Goal: Task Accomplishment & Management: Complete application form

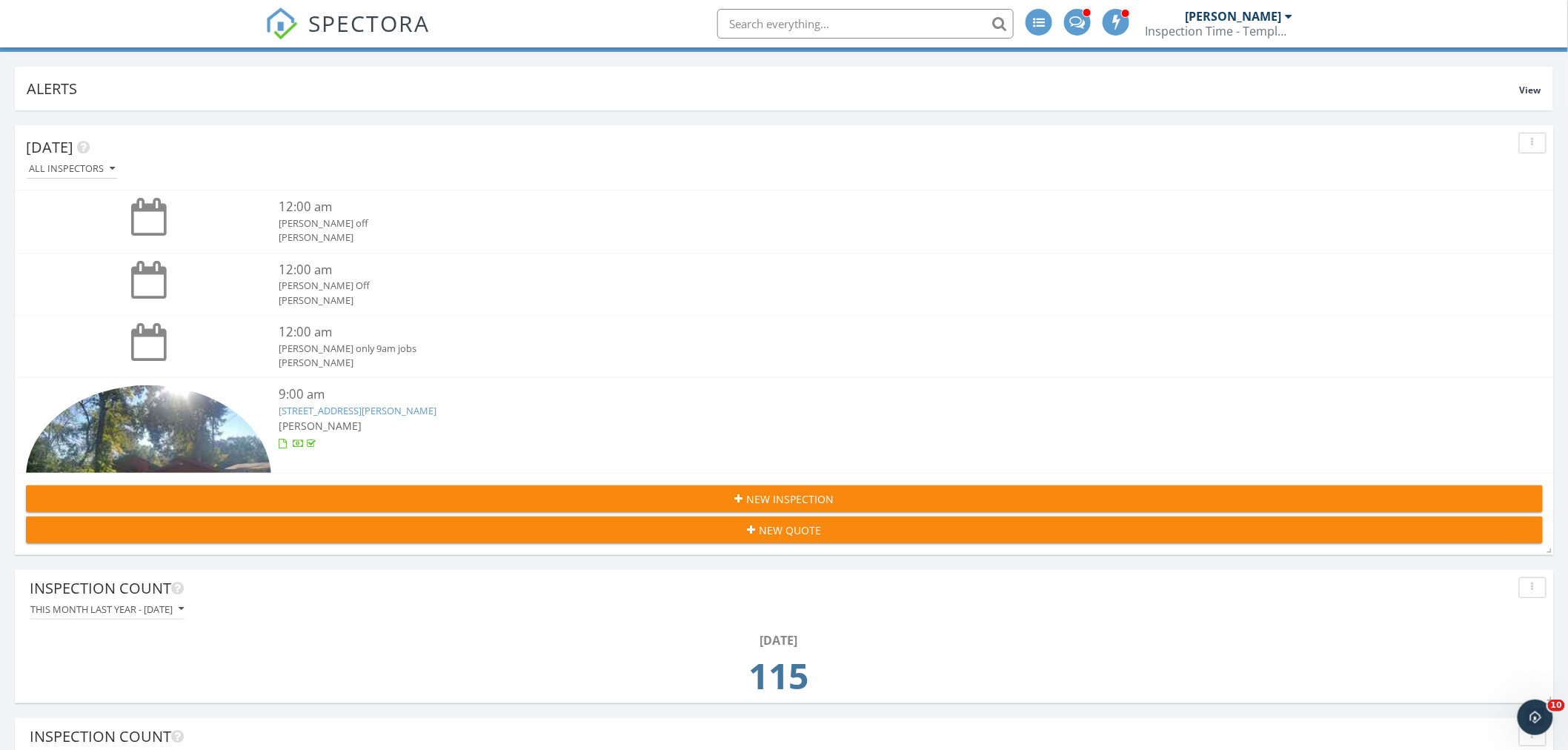
click at [730, 505] on div "New Inspection" at bounding box center [784, 499] width 1493 height 16
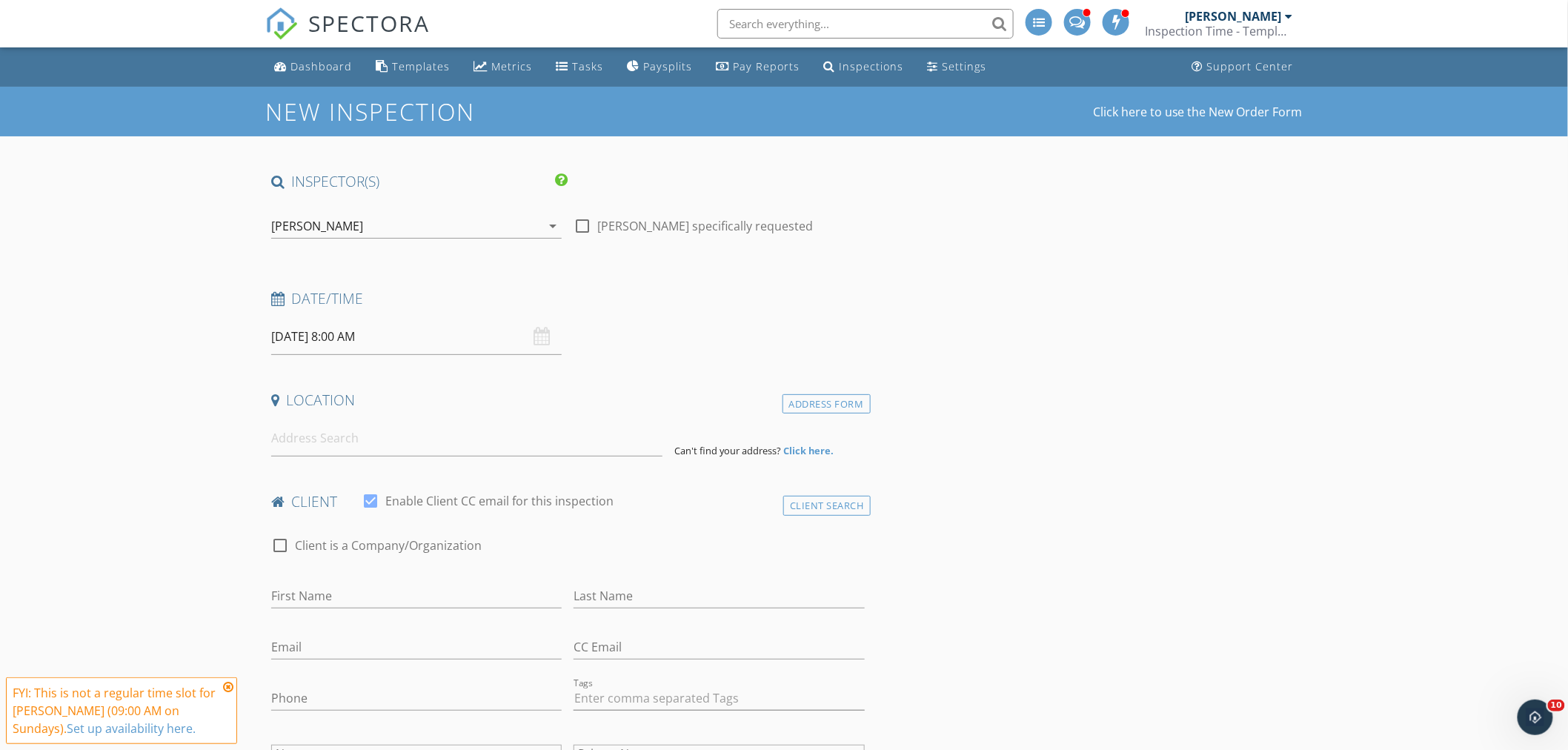
click at [327, 227] on div "[PERSON_NAME]" at bounding box center [317, 226] width 92 height 13
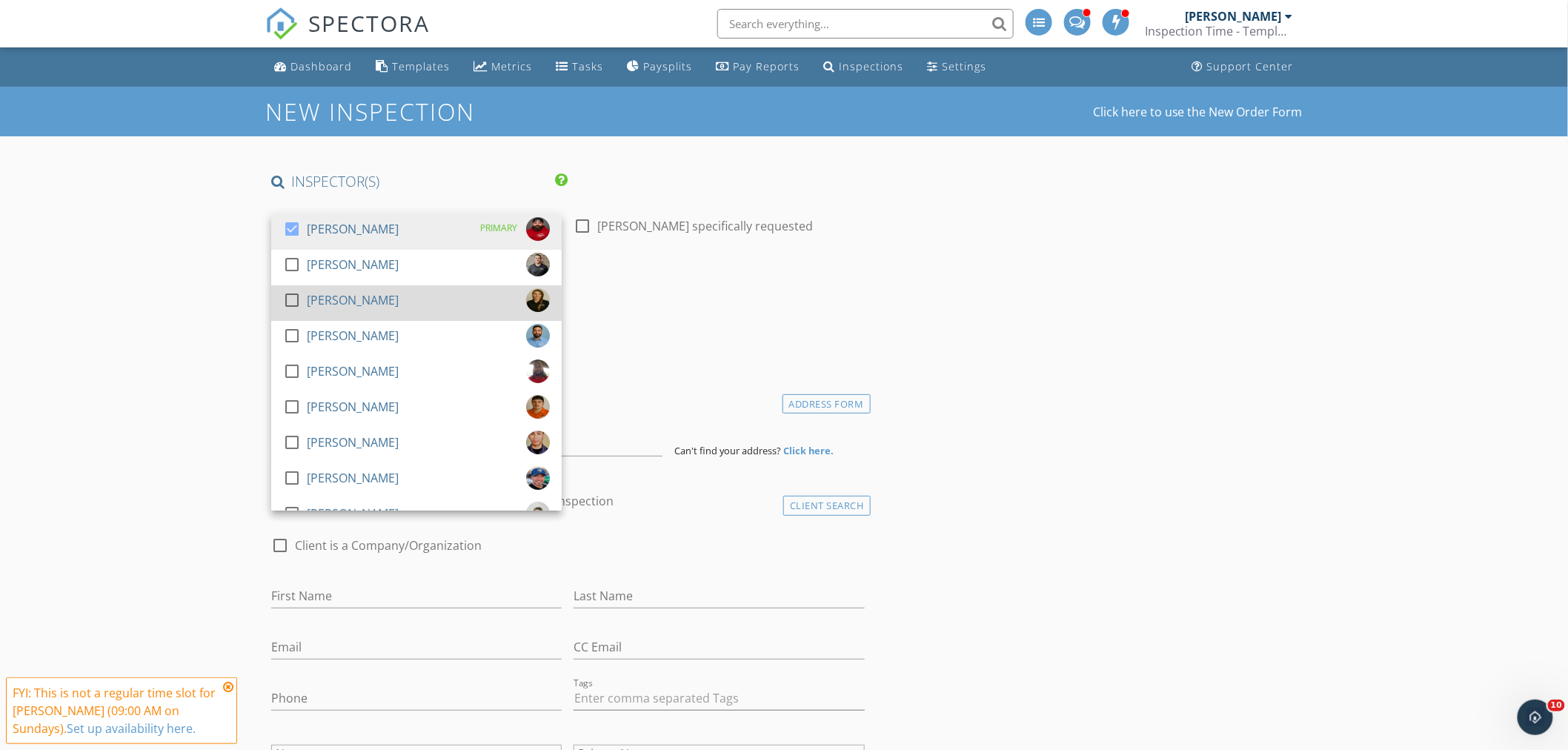
click at [291, 304] on div at bounding box center [292, 300] width 25 height 25
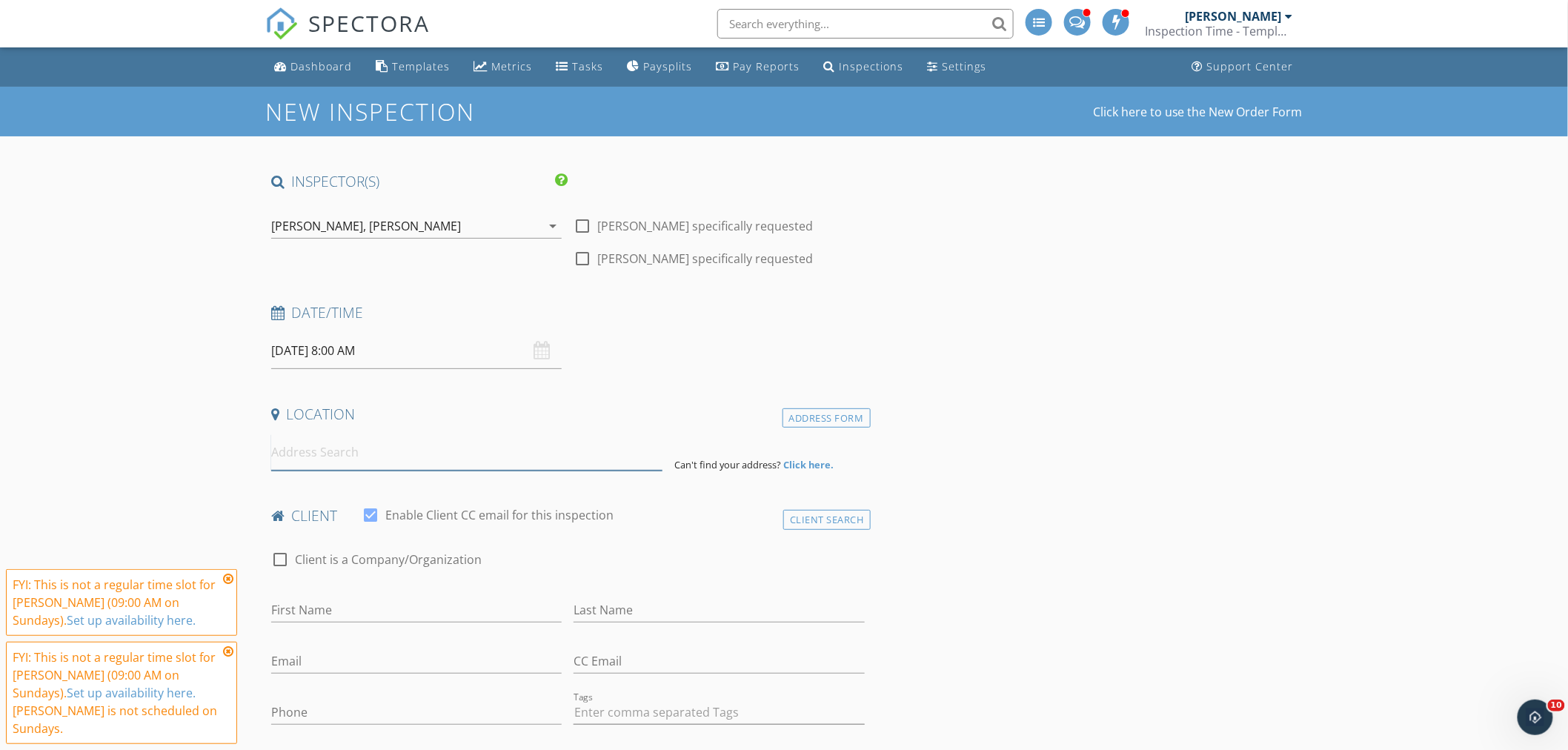
click at [320, 453] on input at bounding box center [467, 452] width 391 height 36
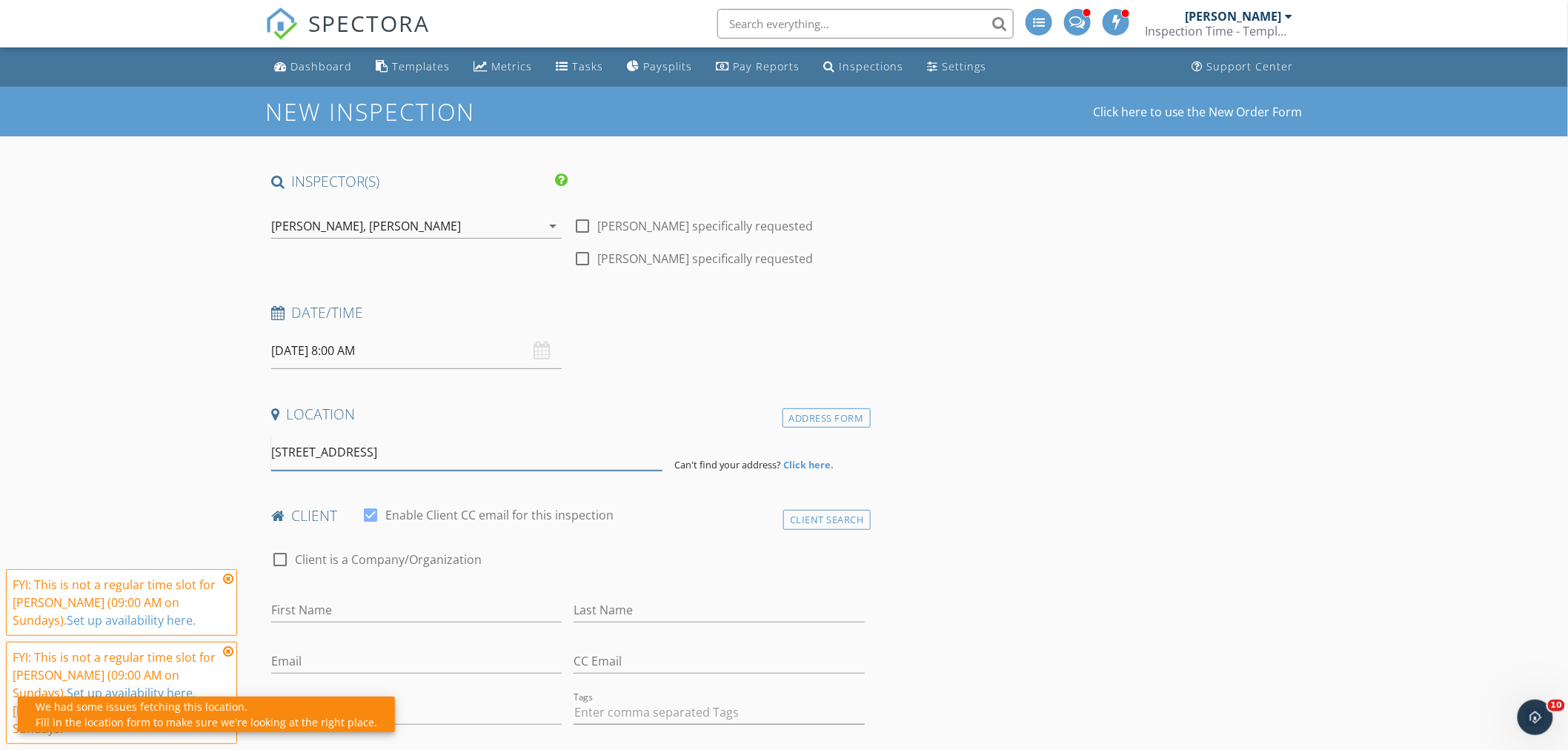
click at [526, 456] on input "112 Carmel Canyon Trail, Jarrell, TX, USA" at bounding box center [467, 452] width 391 height 36
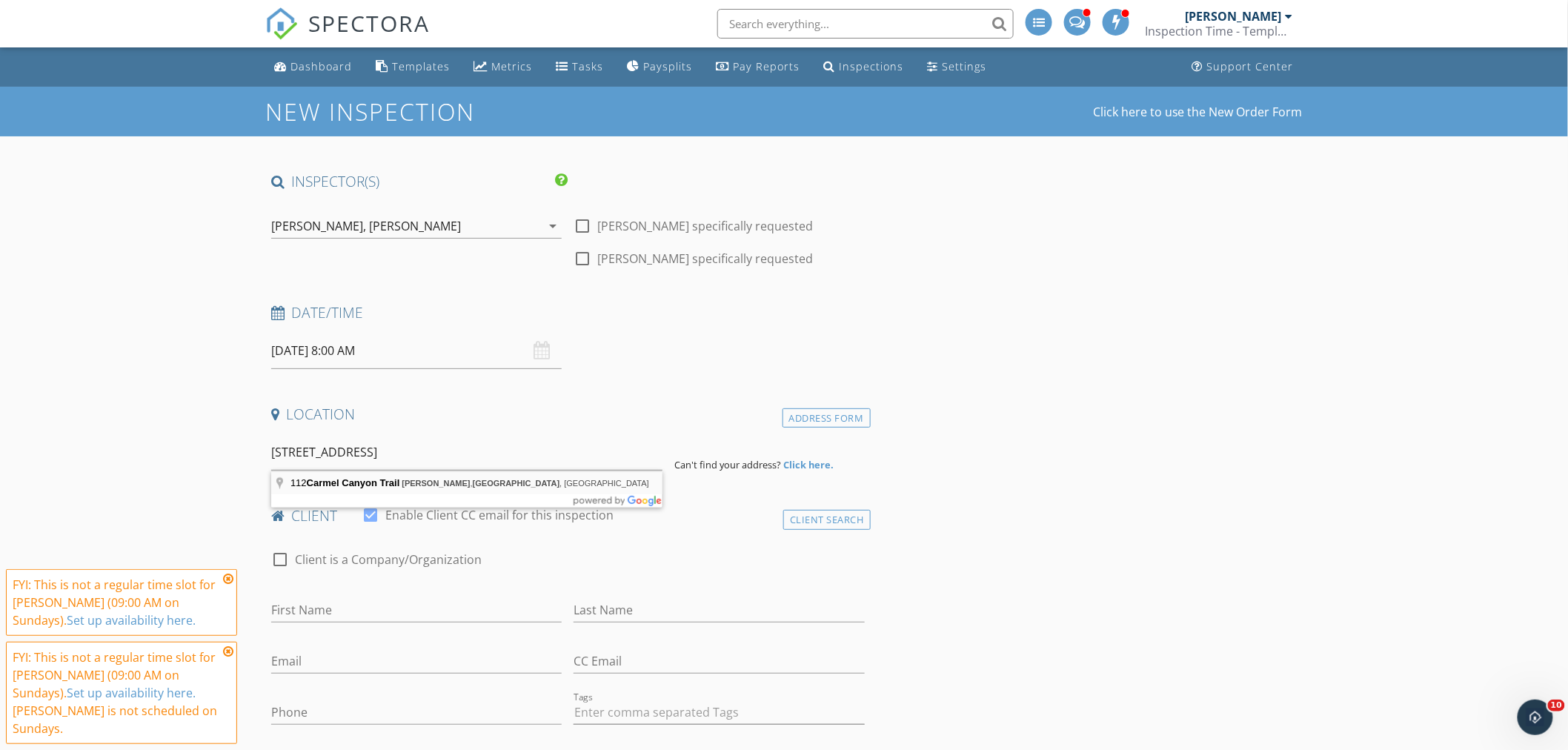
type input "112 Carmel Canyon Trail, Jarrell, TX, USA"
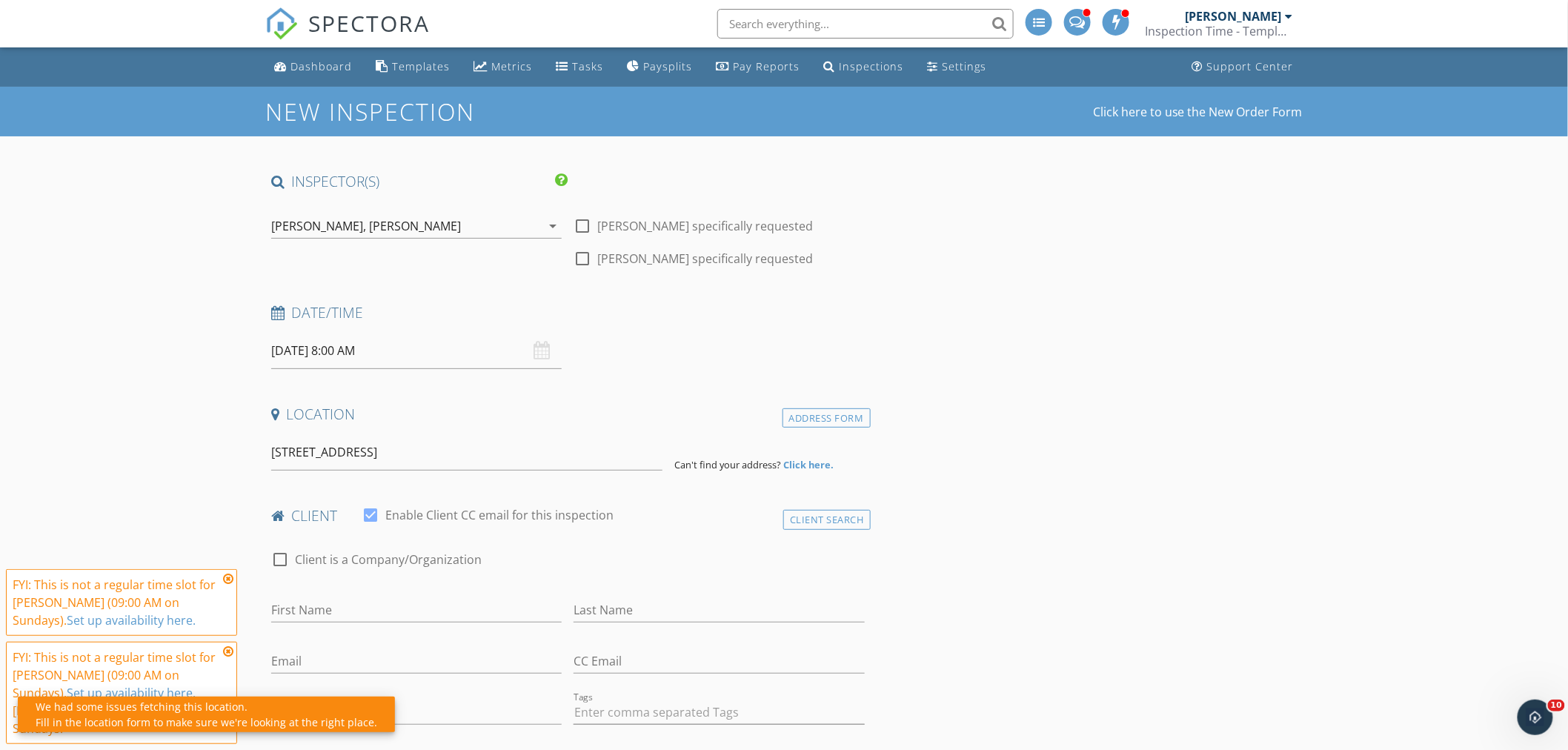
click at [795, 462] on strong "Click here." at bounding box center [808, 464] width 50 height 13
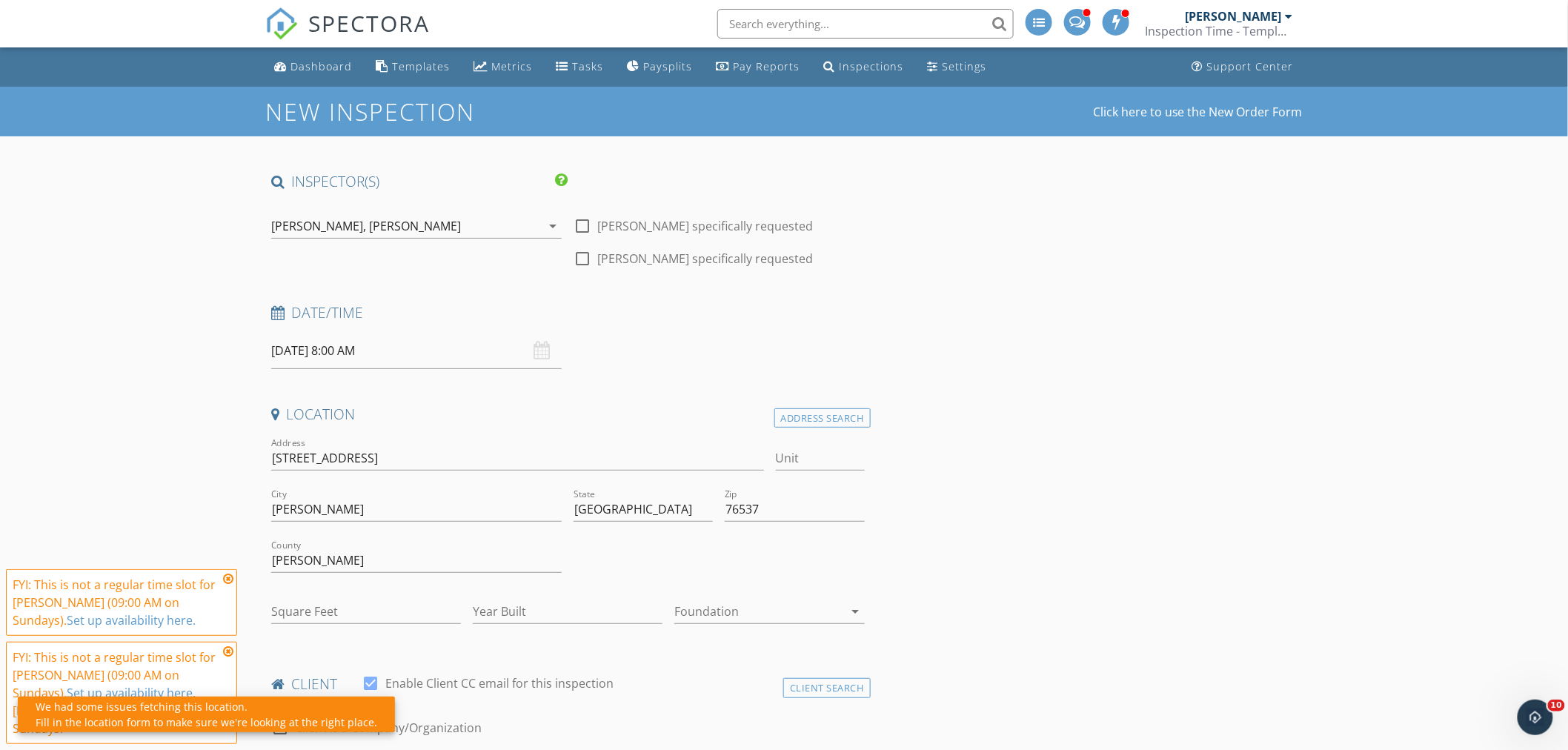
scroll to position [247, 0]
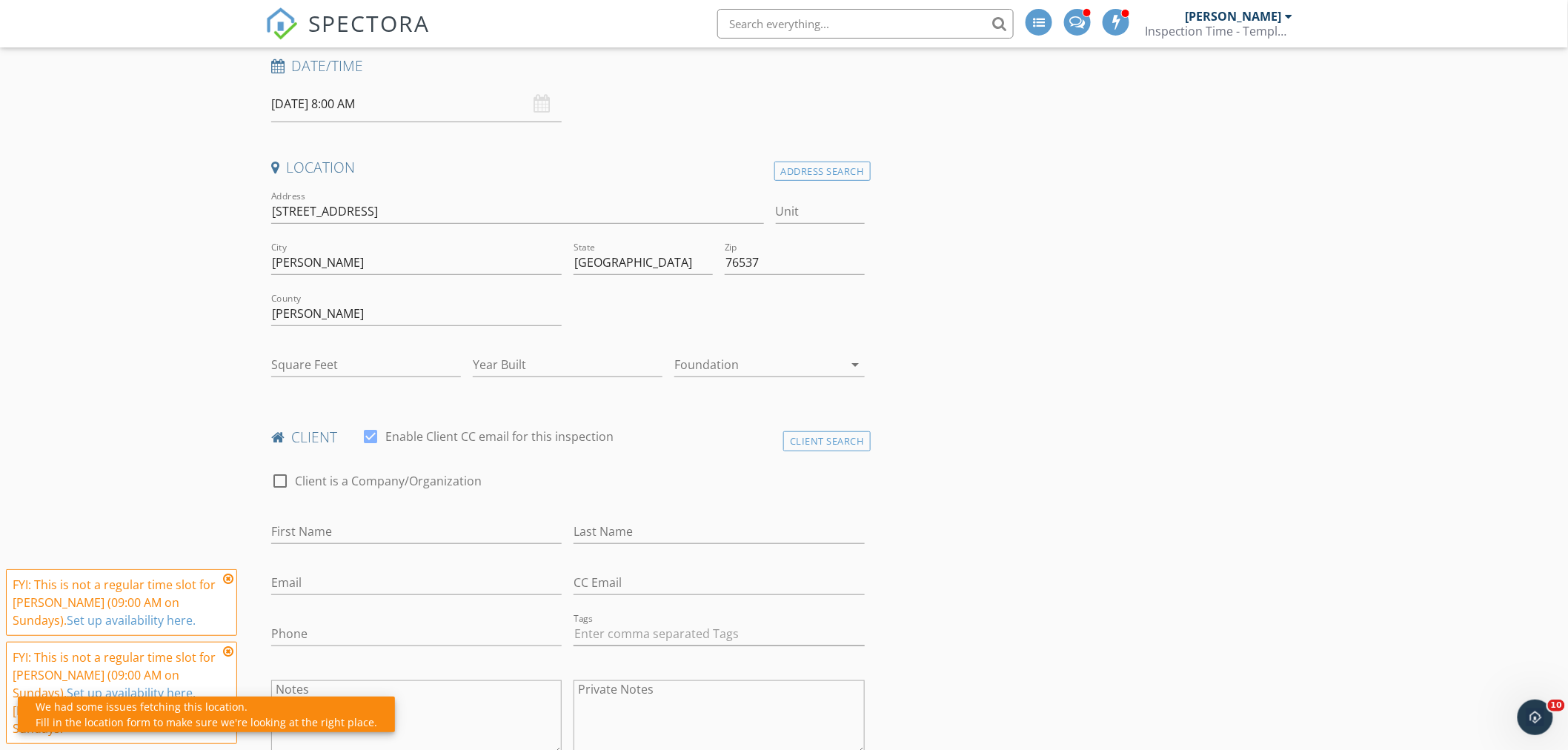
type input "0"
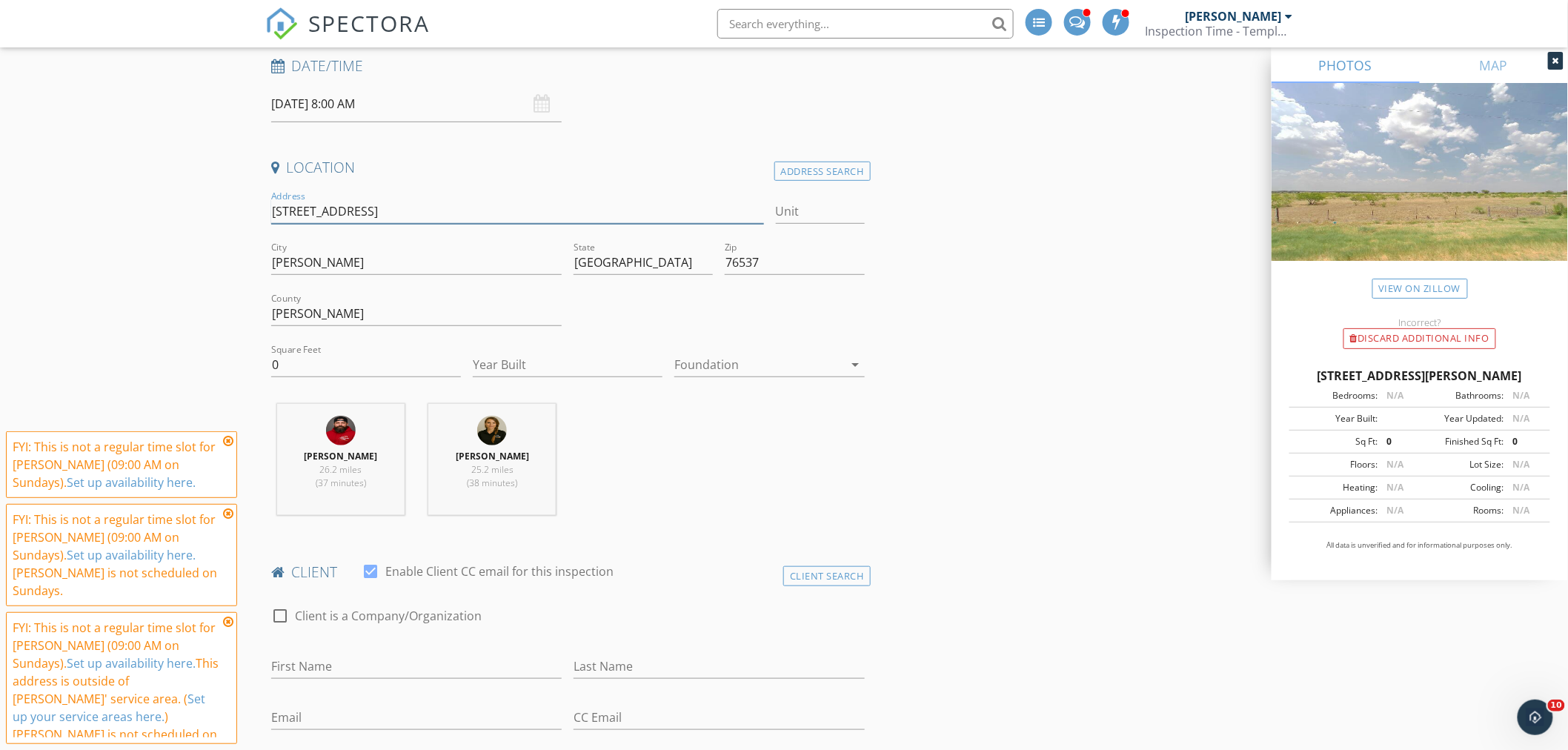
drag, startPoint x: 408, startPoint y: 210, endPoint x: 531, endPoint y: 210, distance: 123.0
click at [517, 210] on input "112 Carmel Canyon Trail, Jarrell, TX" at bounding box center [518, 212] width 493 height 25
type input "112 Carmel Canyon Trail"
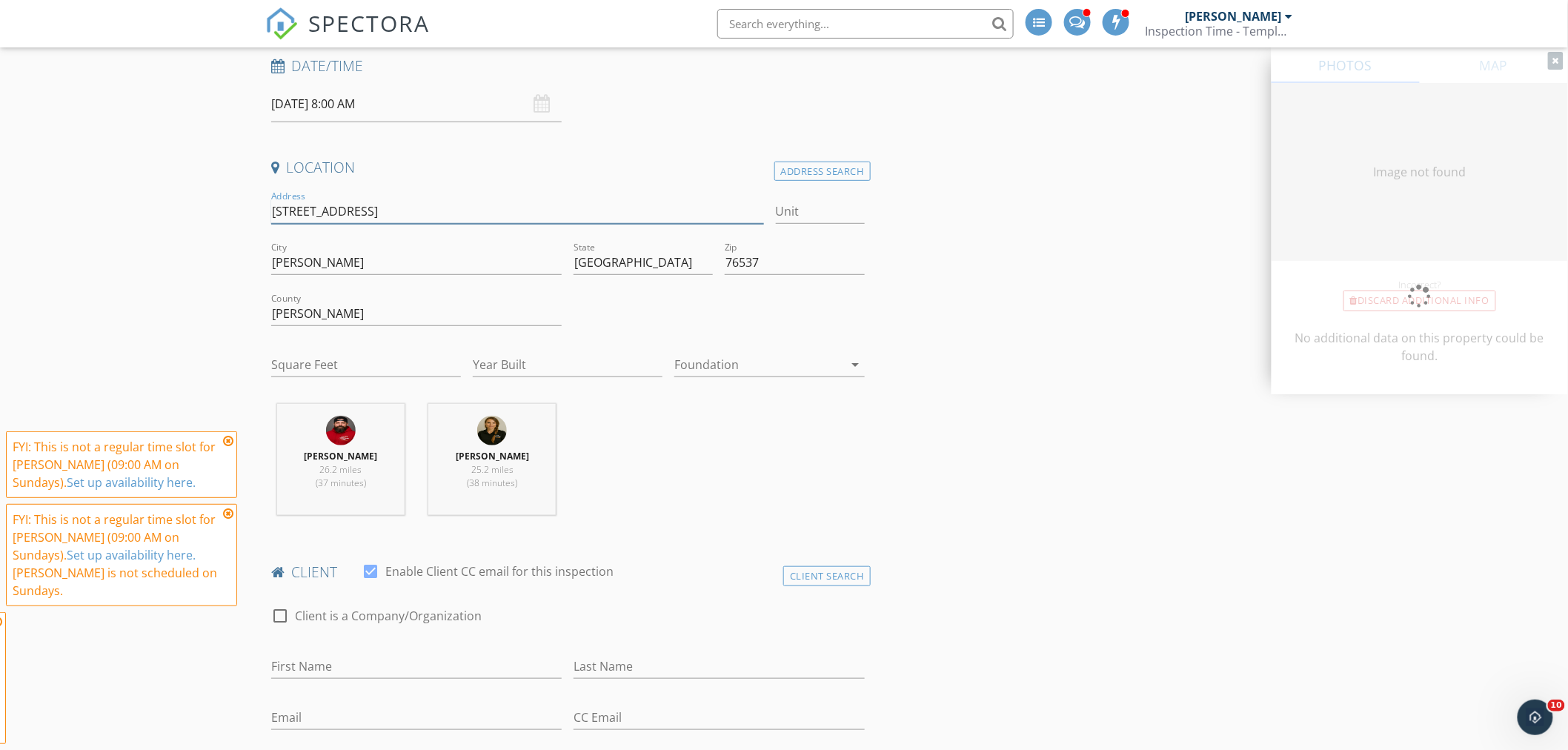
type input "0"
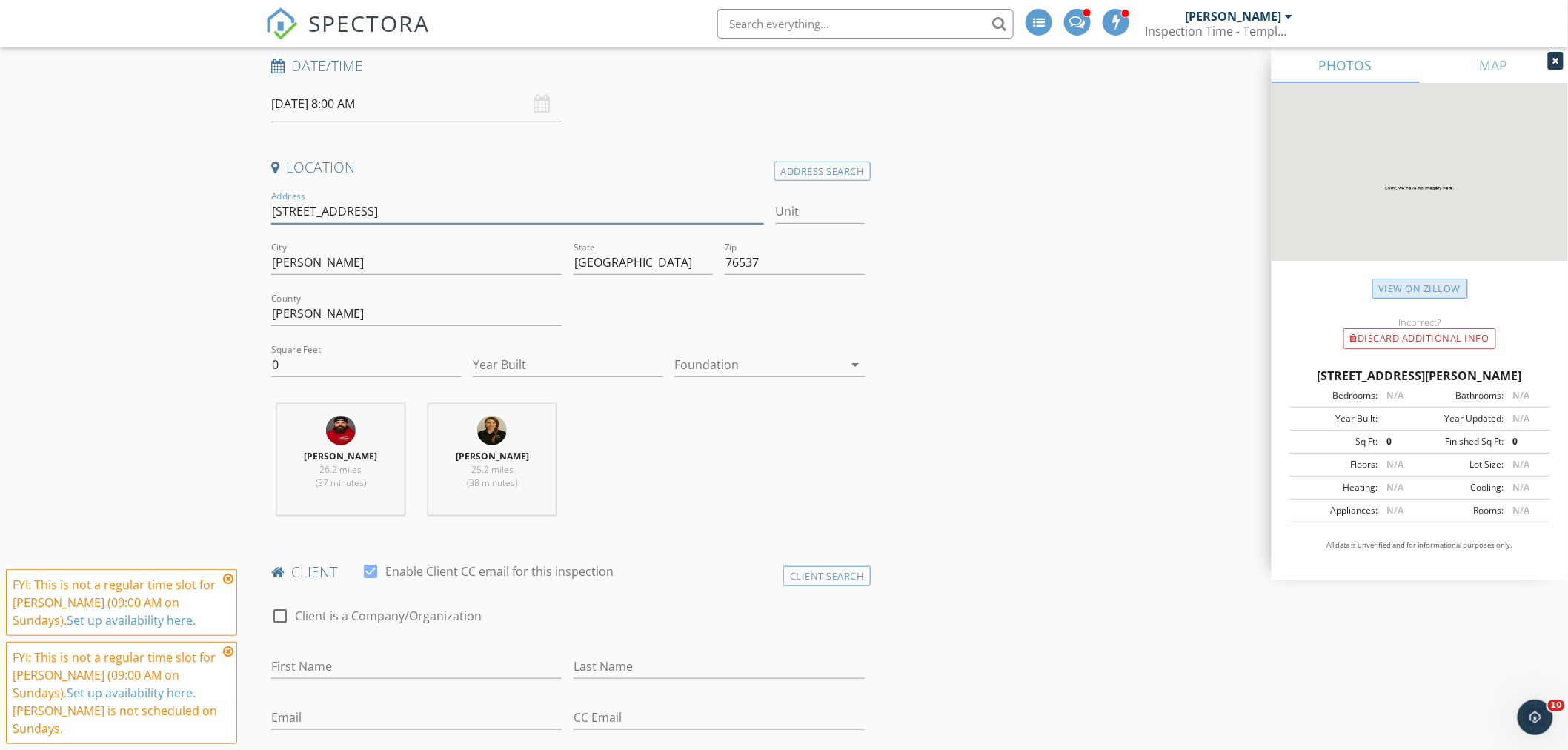
type input "112 Carmel Canyon Trail"
click at [1402, 288] on link "View on Zillow" at bounding box center [1420, 288] width 96 height 20
click at [501, 361] on input "Year Built" at bounding box center [568, 365] width 190 height 25
drag, startPoint x: 714, startPoint y: 358, endPoint x: 714, endPoint y: 367, distance: 9.0
type input "2025"
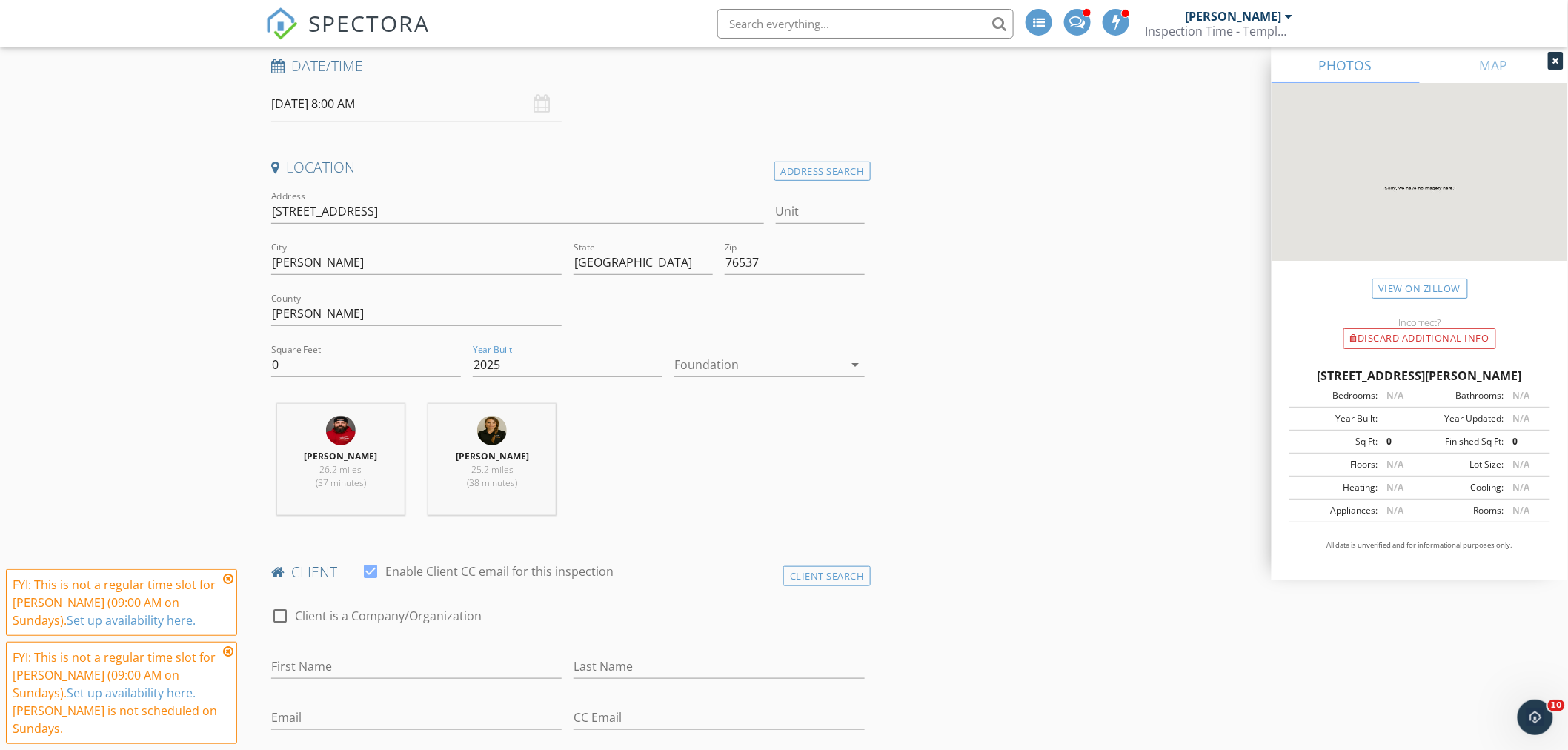
click at [714, 360] on div at bounding box center [759, 364] width 169 height 24
click at [721, 438] on div "Slab" at bounding box center [770, 441] width 166 height 18
drag, startPoint x: 378, startPoint y: 364, endPoint x: 172, endPoint y: 358, distance: 206.1
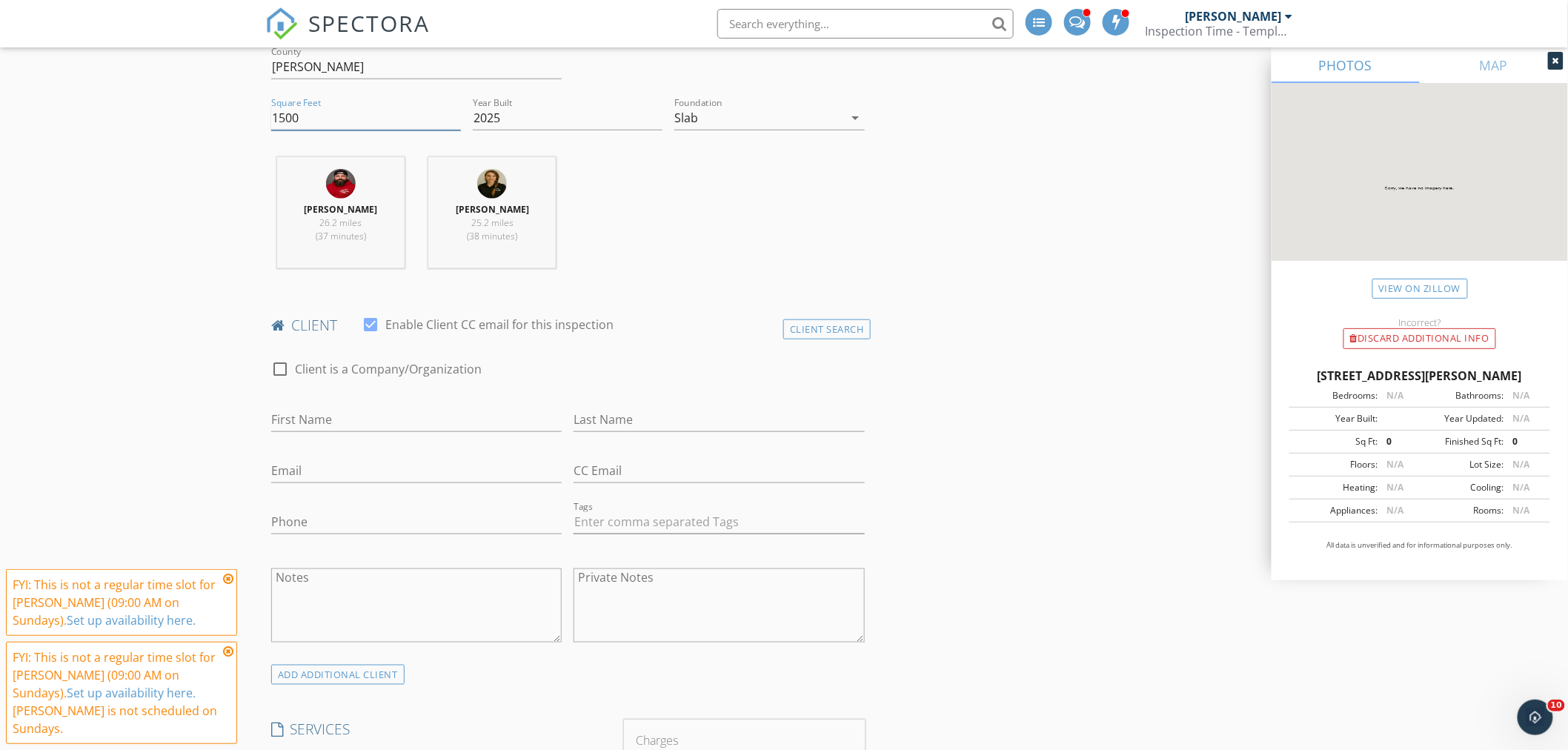
type input "1500"
click at [320, 409] on input "First Name" at bounding box center [417, 420] width 291 height 25
type input "Chelsea"
type input "P"
type input "Ohanlon"
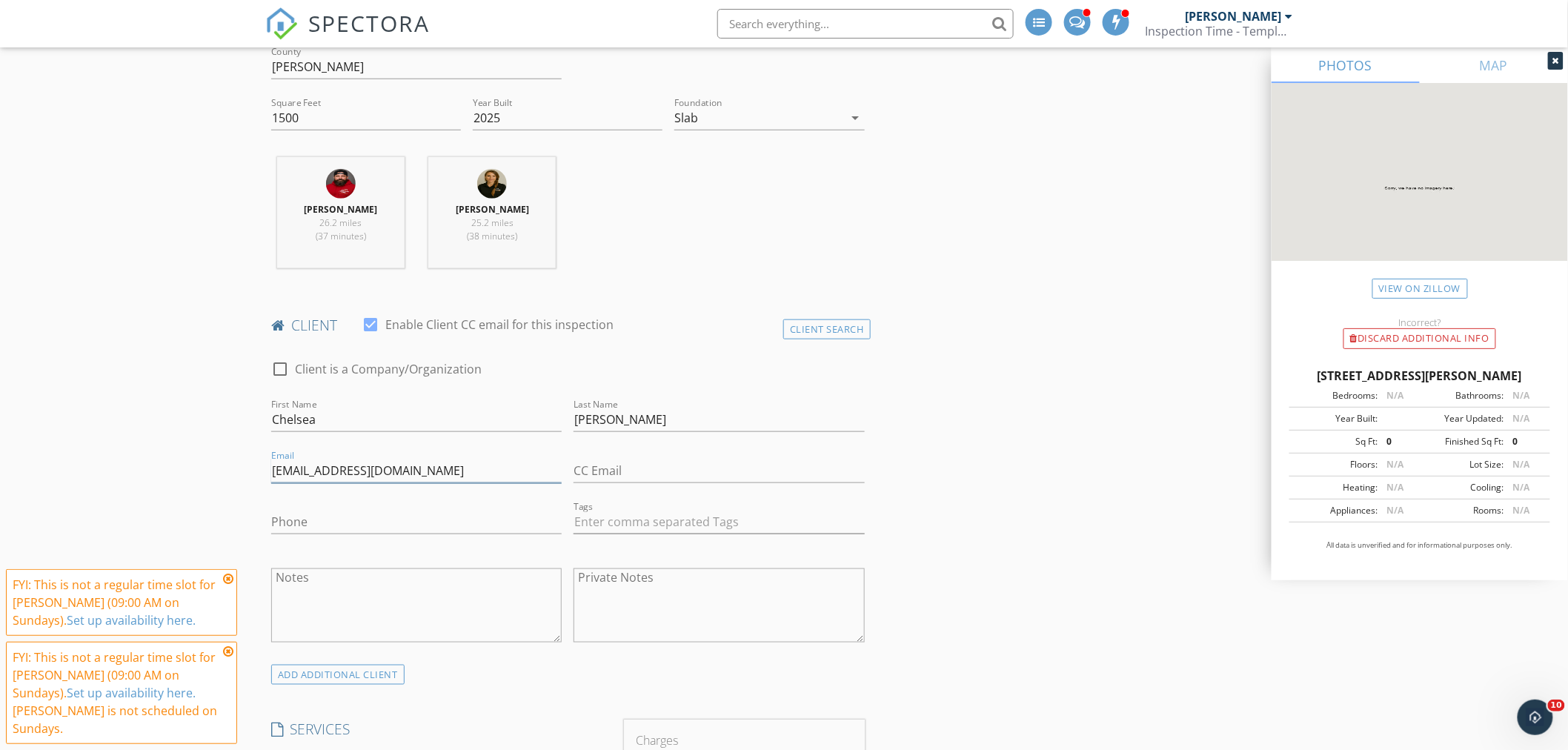
type input "chelsea0497@yahoo.com"
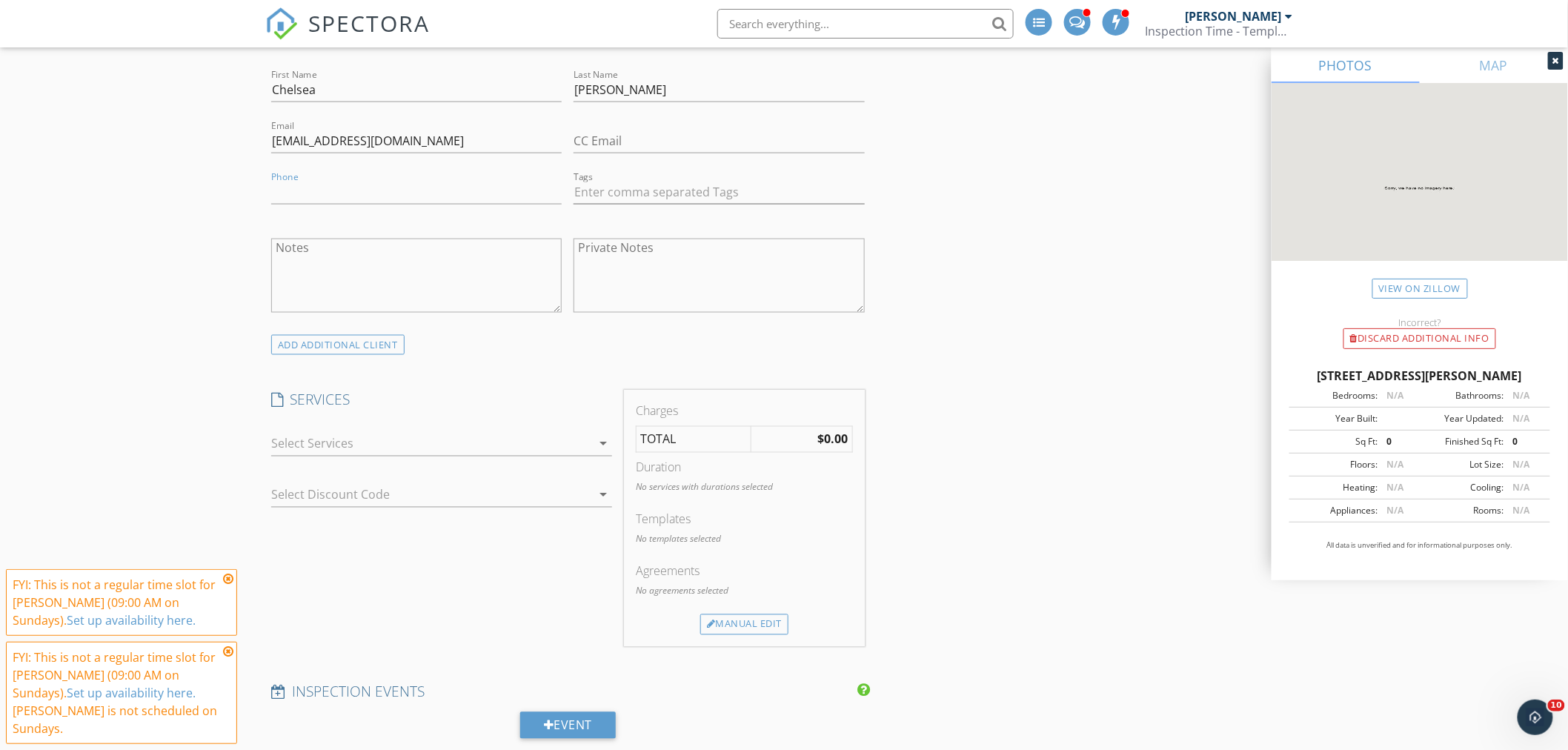
click at [307, 436] on div at bounding box center [432, 444] width 320 height 24
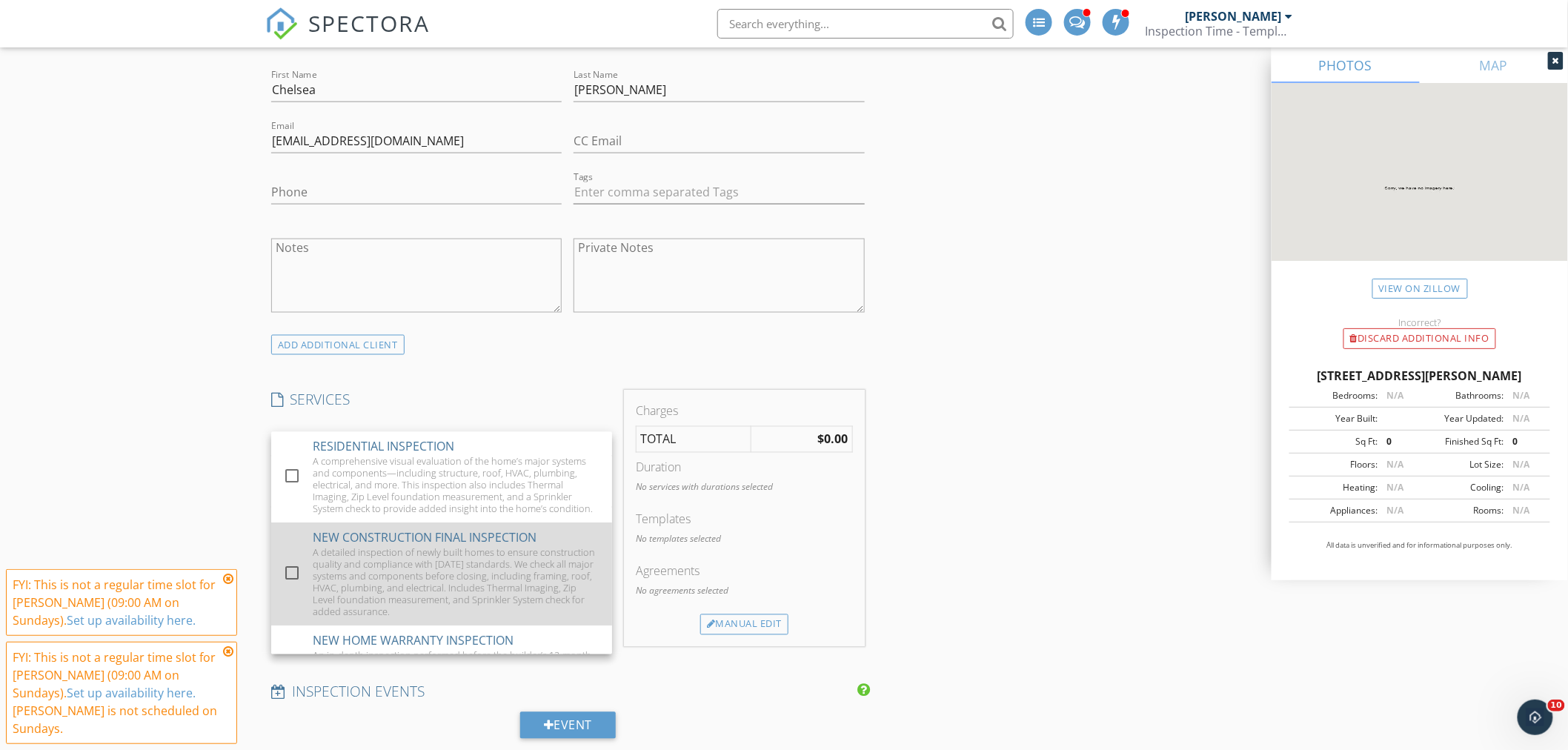
click at [294, 586] on div at bounding box center [292, 573] width 25 height 25
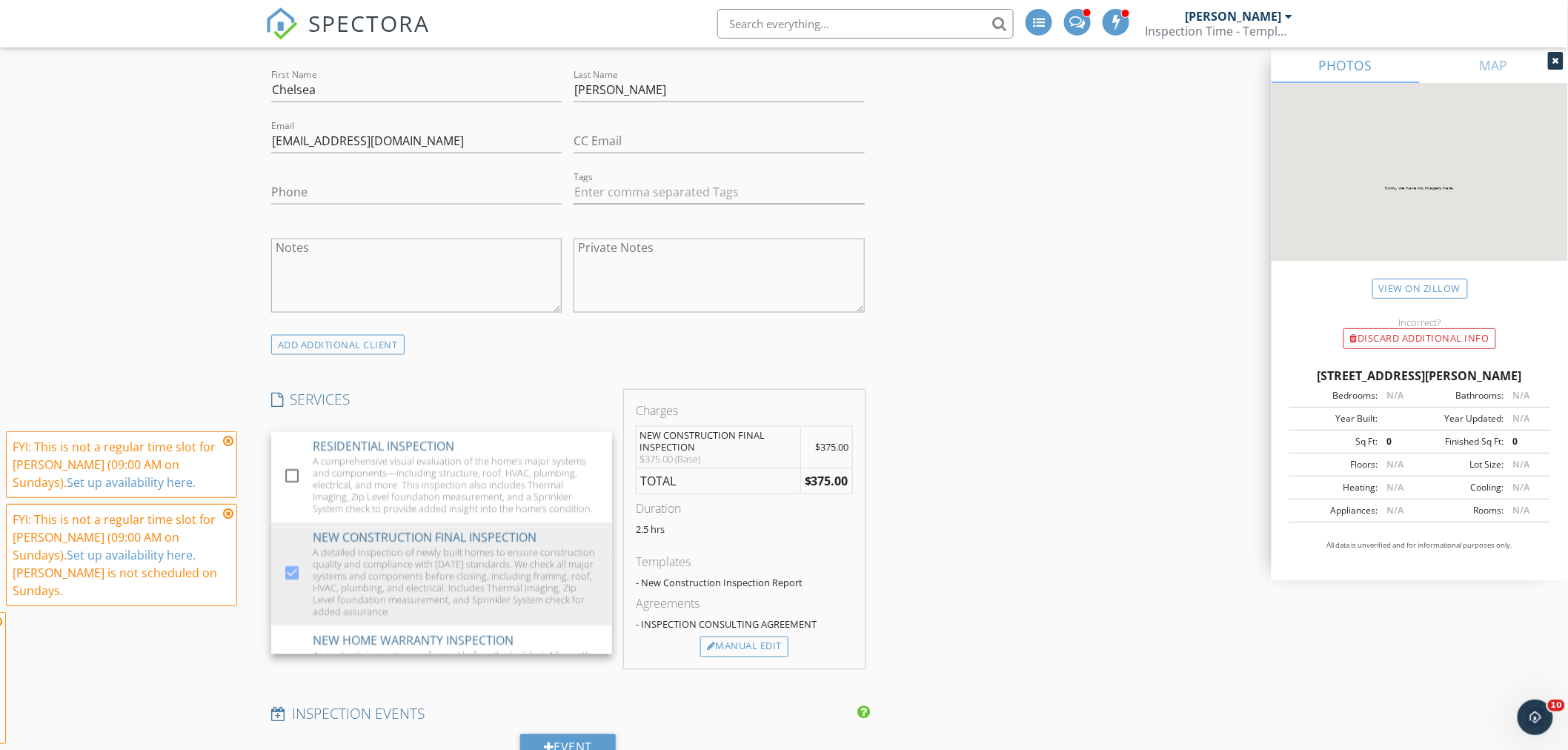
click at [169, 388] on div "New Inspection Click here to use the New Order Form INSPECTOR(S) check_box Aaro…" at bounding box center [784, 735] width 1568 height 2945
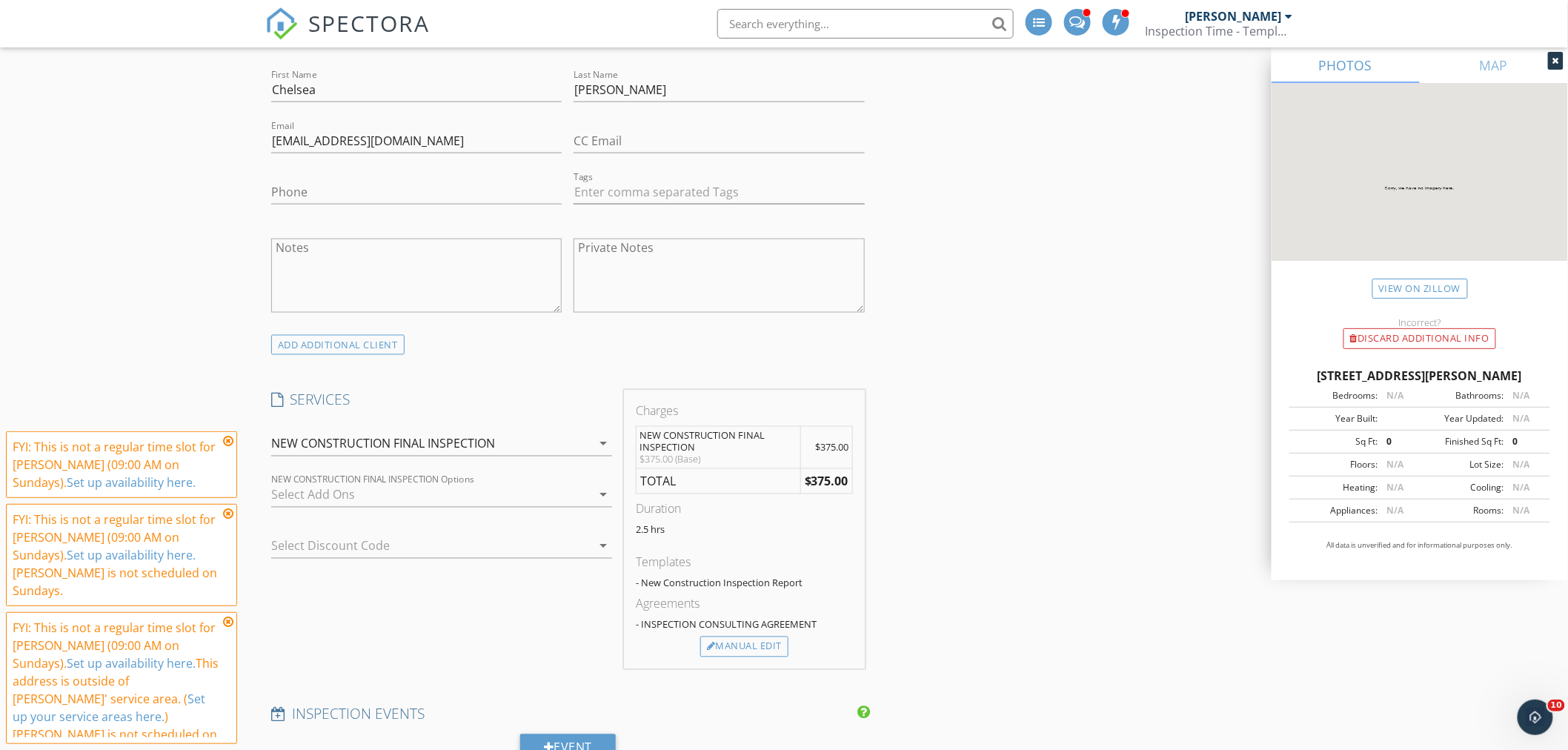
scroll to position [1153, 0]
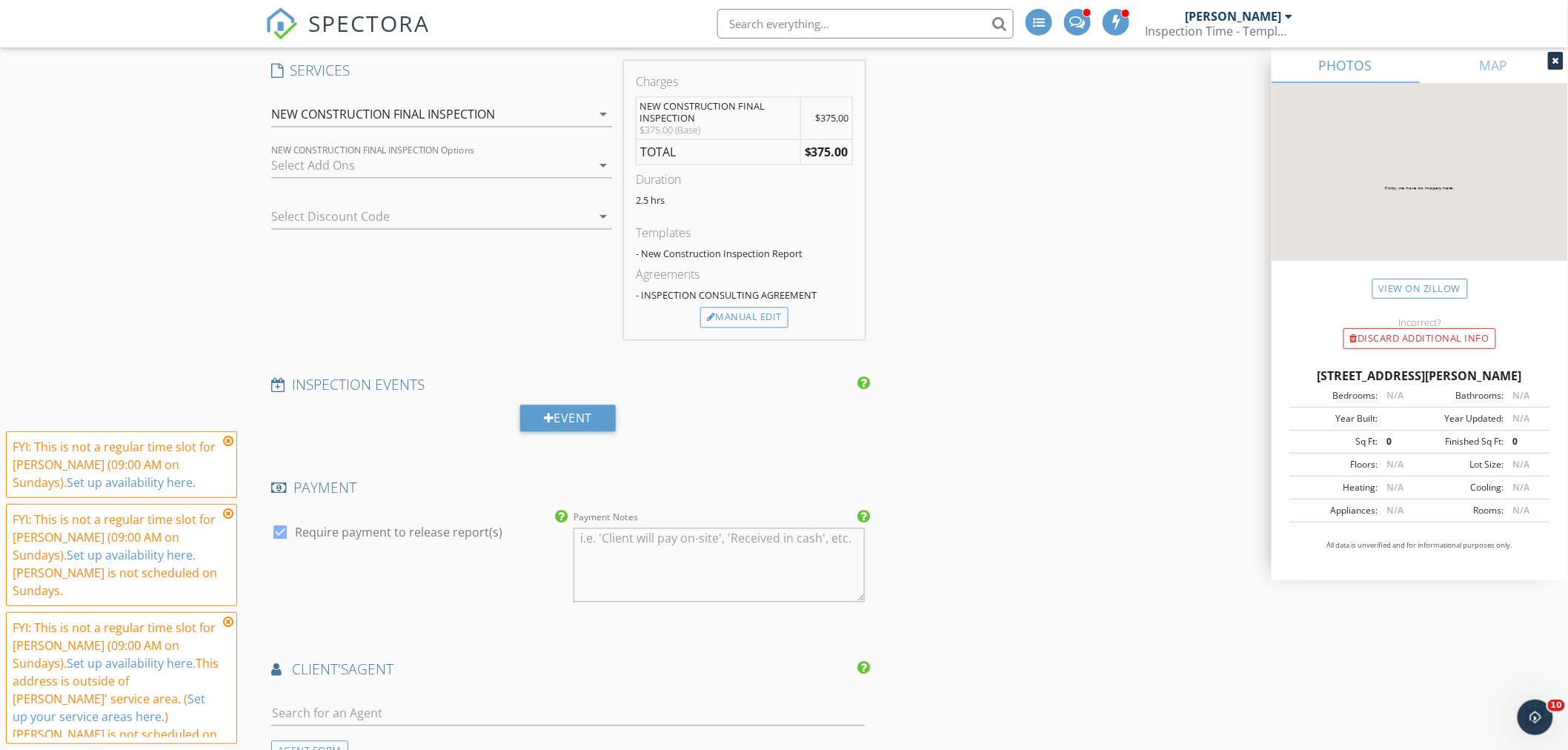
click at [225, 438] on icon at bounding box center [229, 441] width 11 height 11
click at [227, 514] on icon at bounding box center [229, 513] width 11 height 11
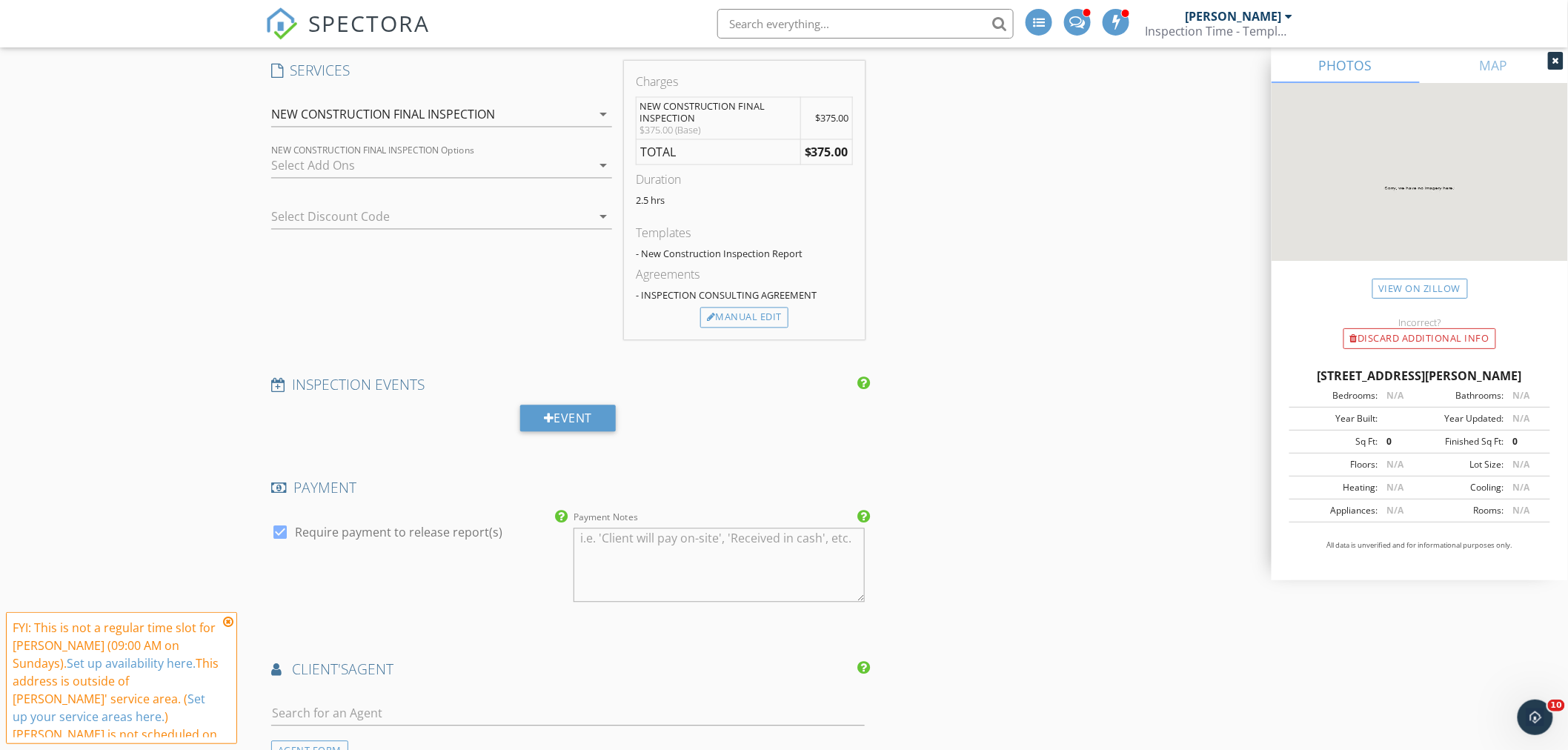
click at [225, 623] on icon at bounding box center [229, 622] width 11 height 11
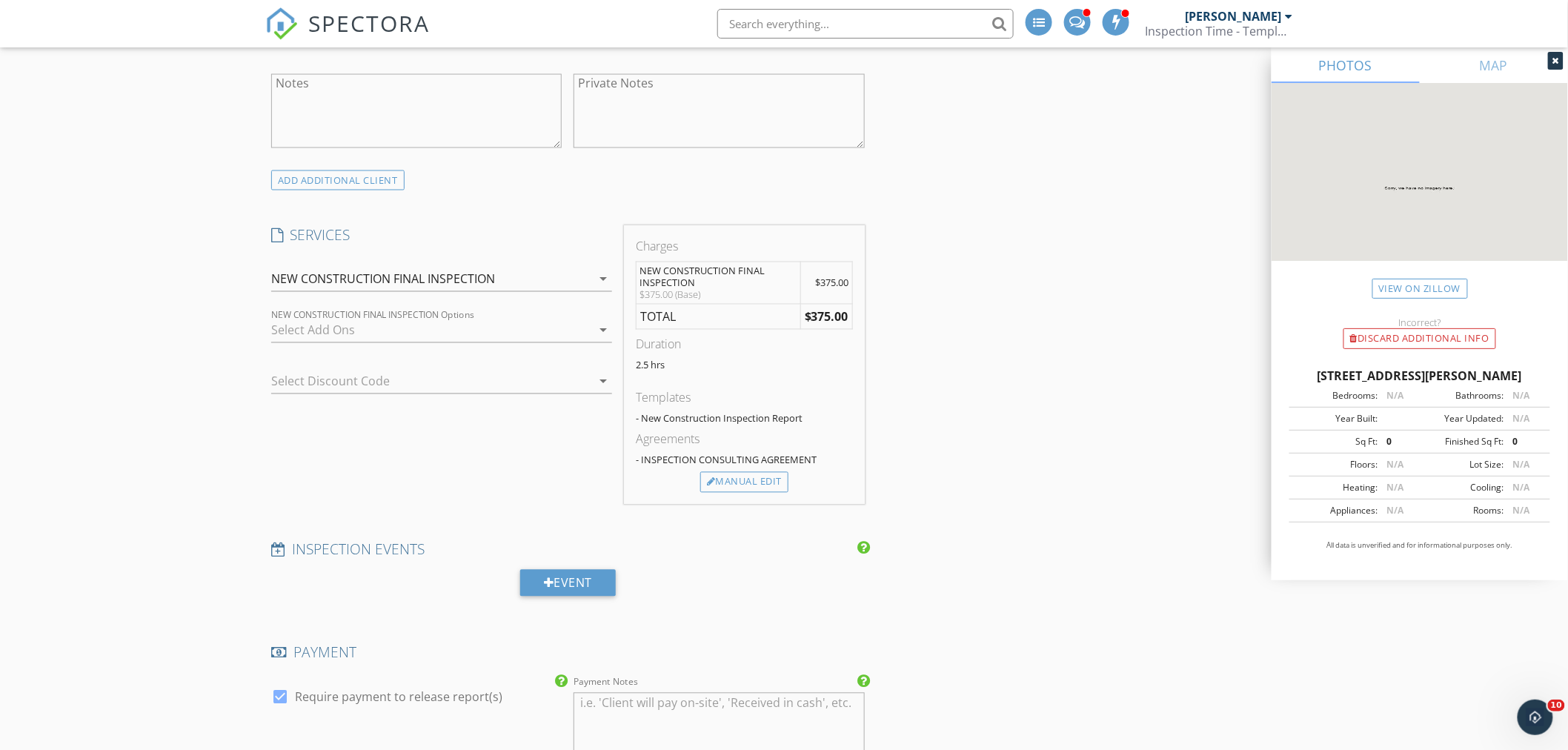
scroll to position [659, 0]
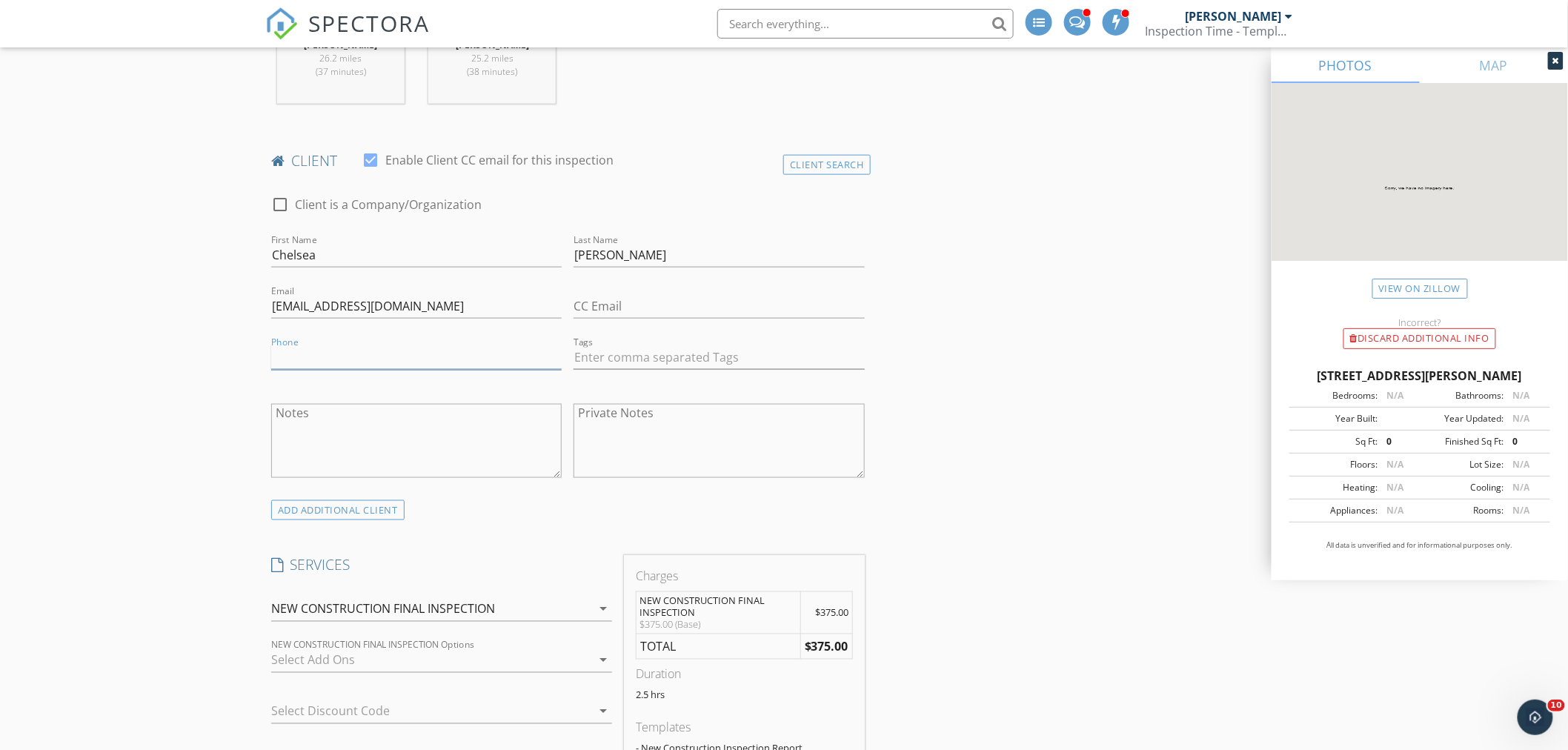
drag, startPoint x: 315, startPoint y: 360, endPoint x: 331, endPoint y: 362, distance: 16.1
click at [315, 362] on input "Phone" at bounding box center [417, 358] width 291 height 25
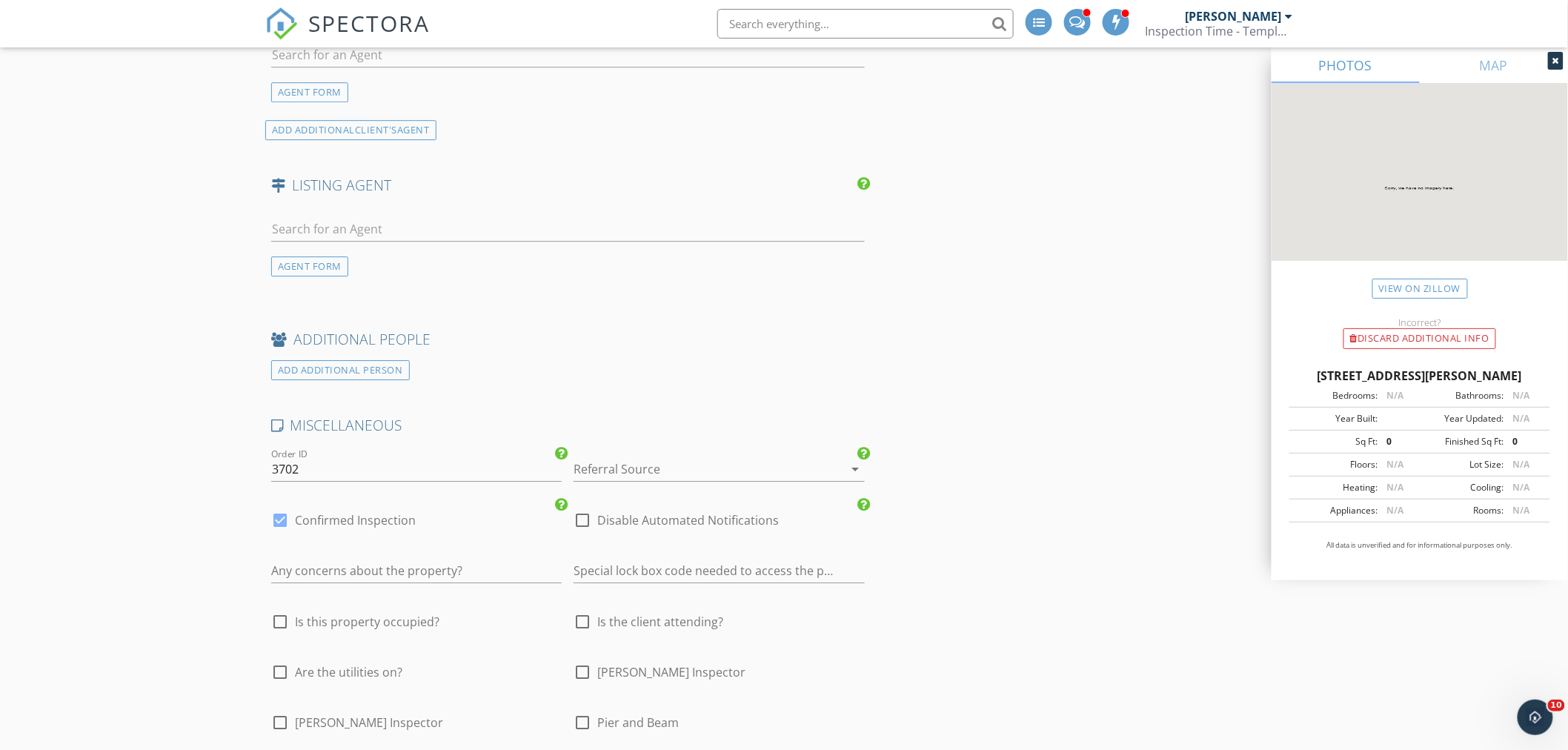
scroll to position [2281, 0]
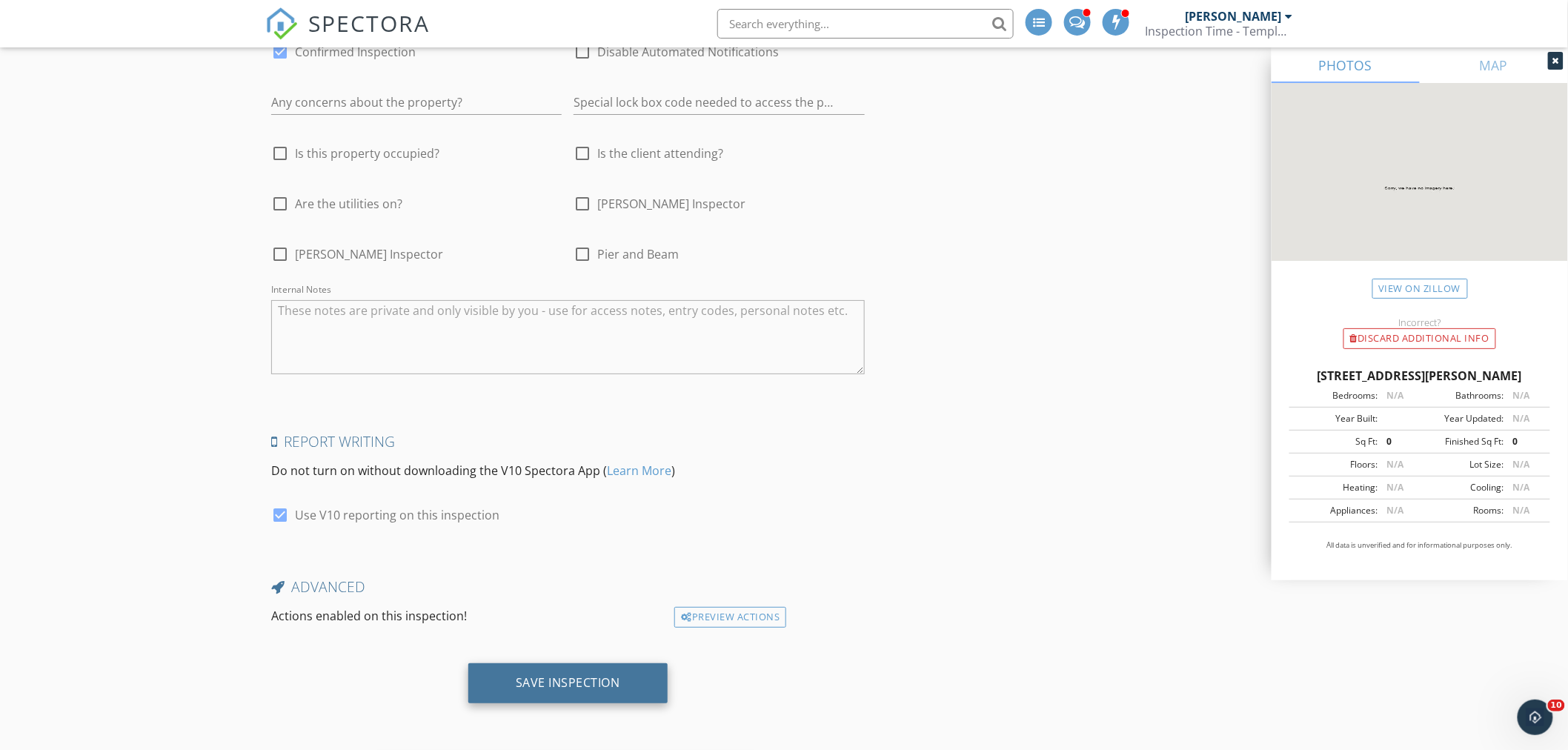
type input "254-345-9171"
click at [585, 674] on div "Save Inspection" at bounding box center [568, 684] width 200 height 40
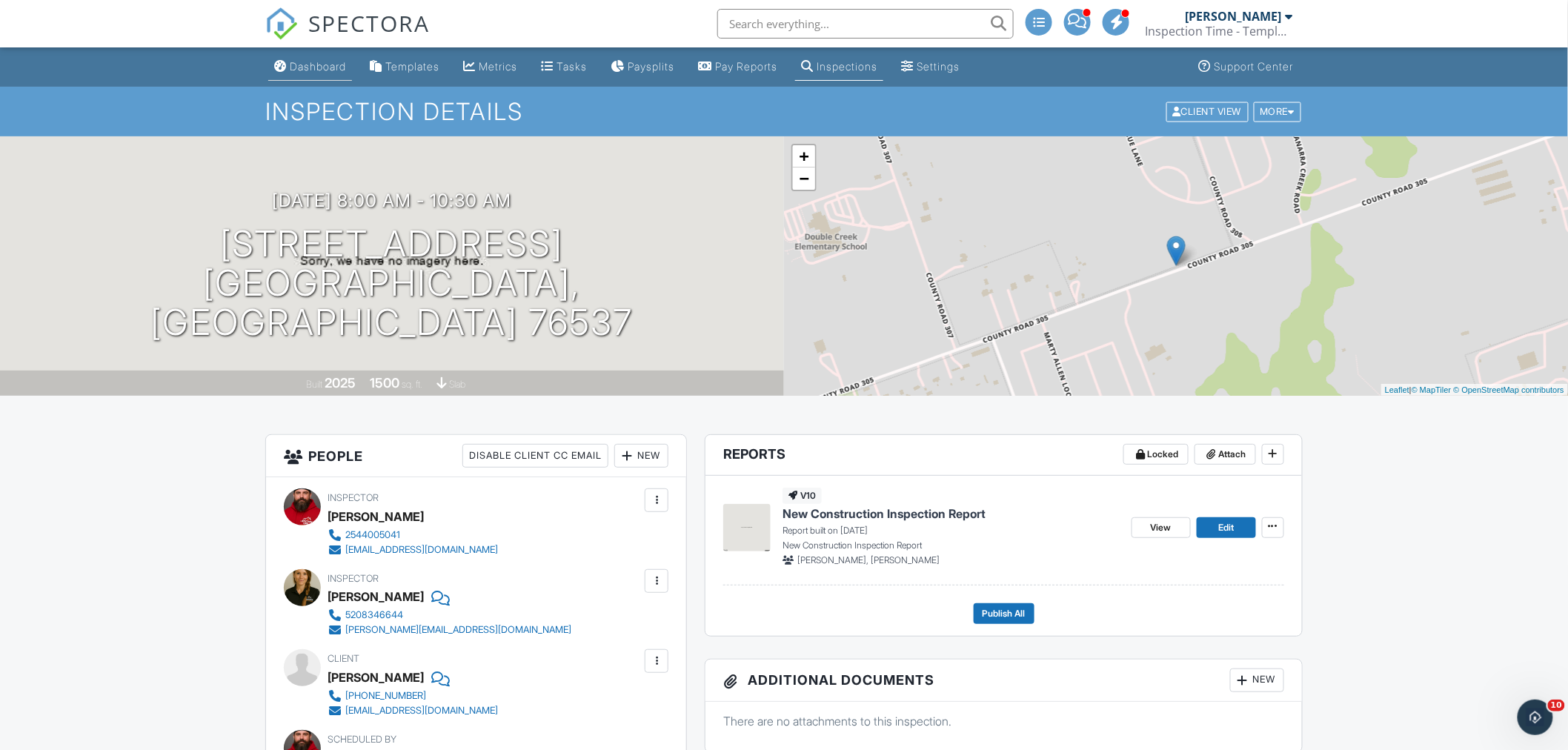
click at [302, 67] on div "Dashboard" at bounding box center [318, 66] width 56 height 12
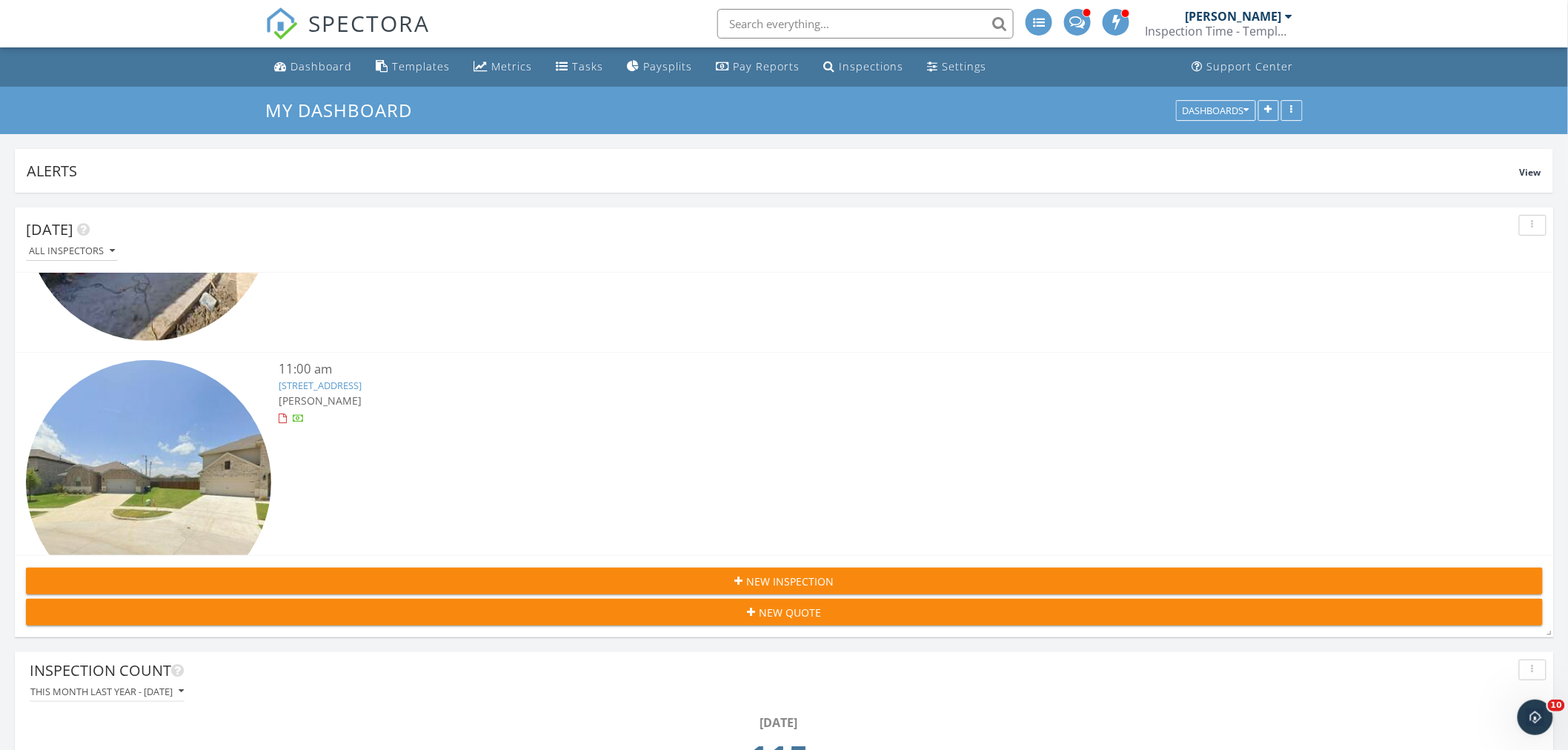
scroll to position [824, 0]
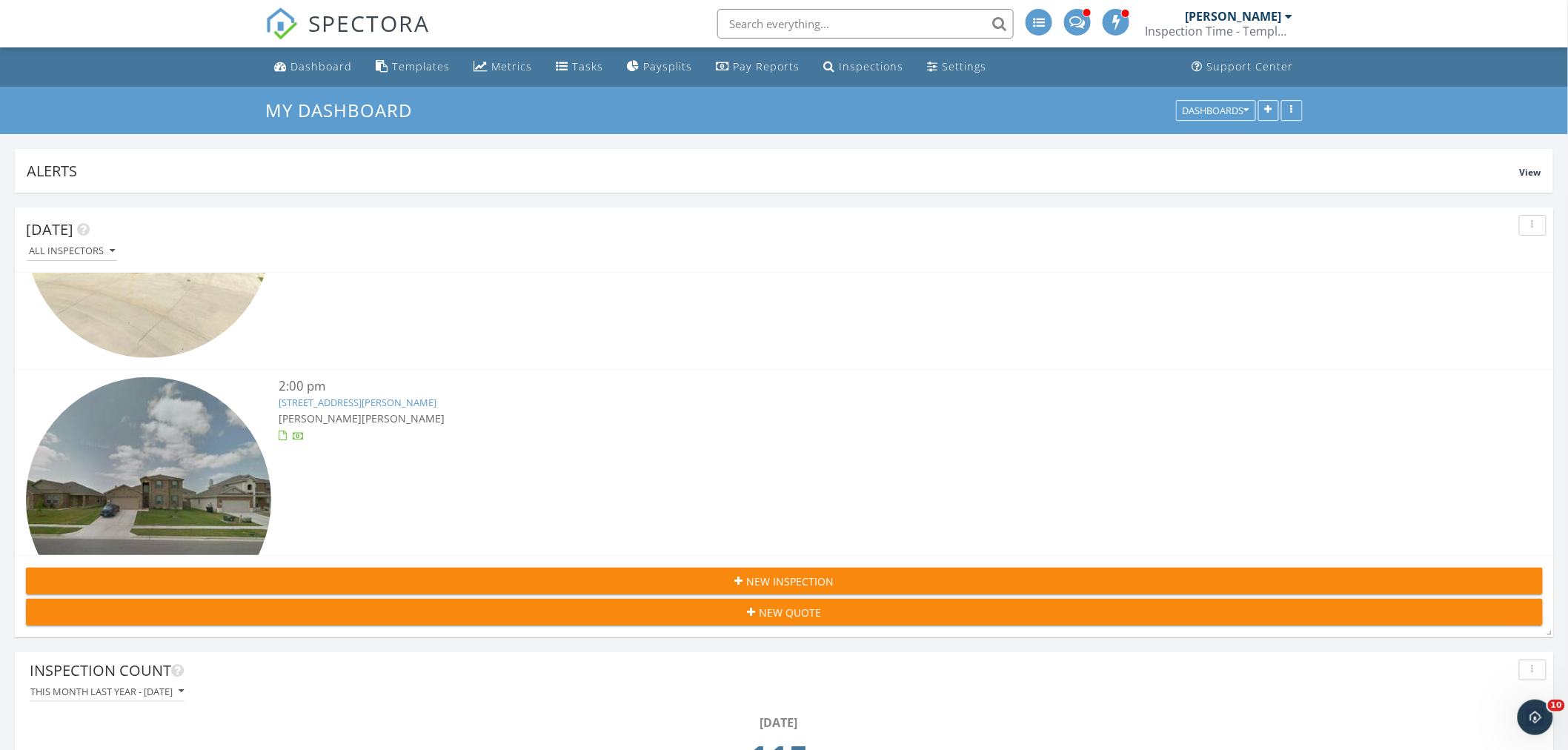
click at [396, 396] on link "4302 Jack Barnes Ave, Killeen, TX 76549" at bounding box center [358, 402] width 158 height 13
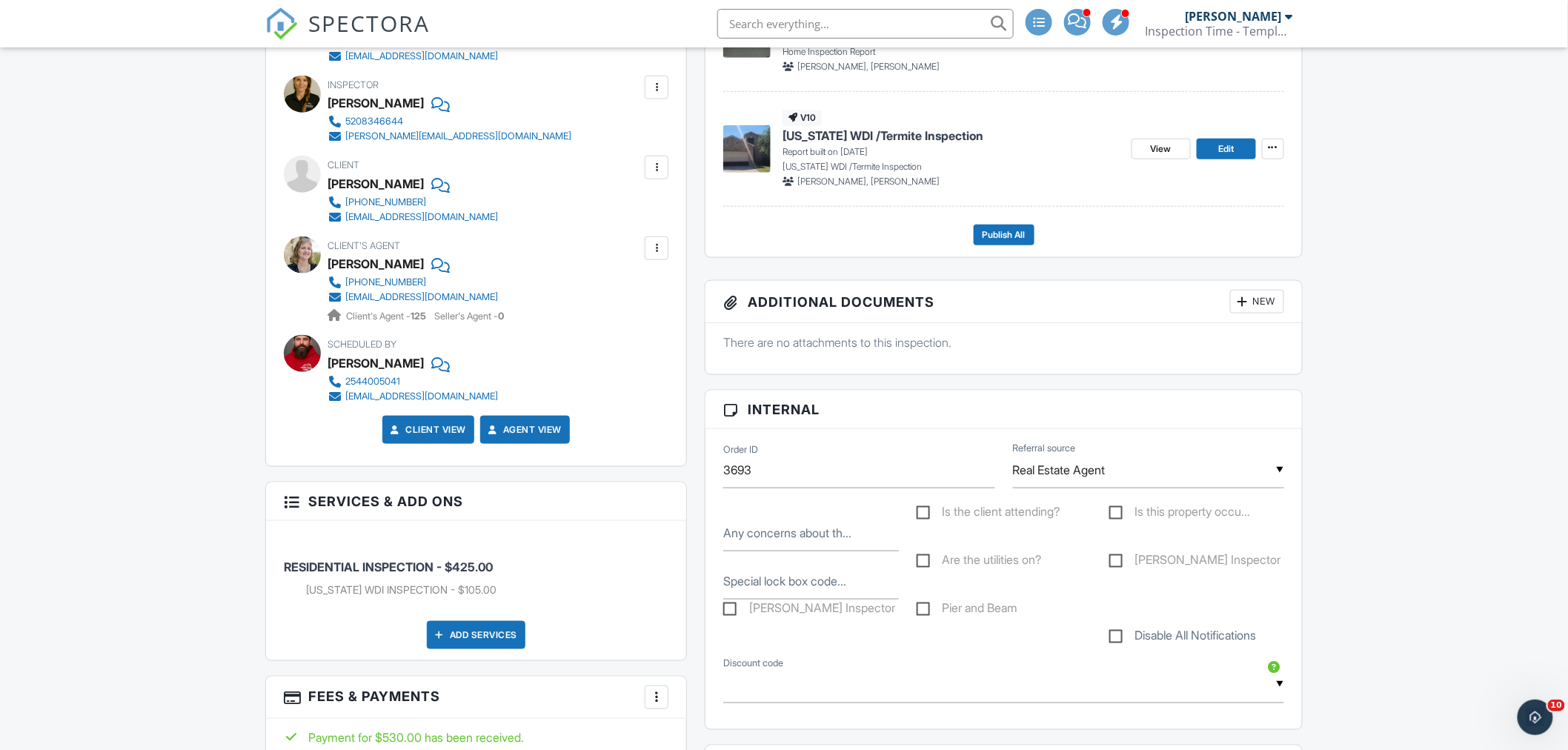
click at [730, 608] on label "Aaron Inspector" at bounding box center [809, 610] width 172 height 18
click at [730, 608] on input "Aaron Inspector" at bounding box center [728, 610] width 10 height 10
checkbox input "true"
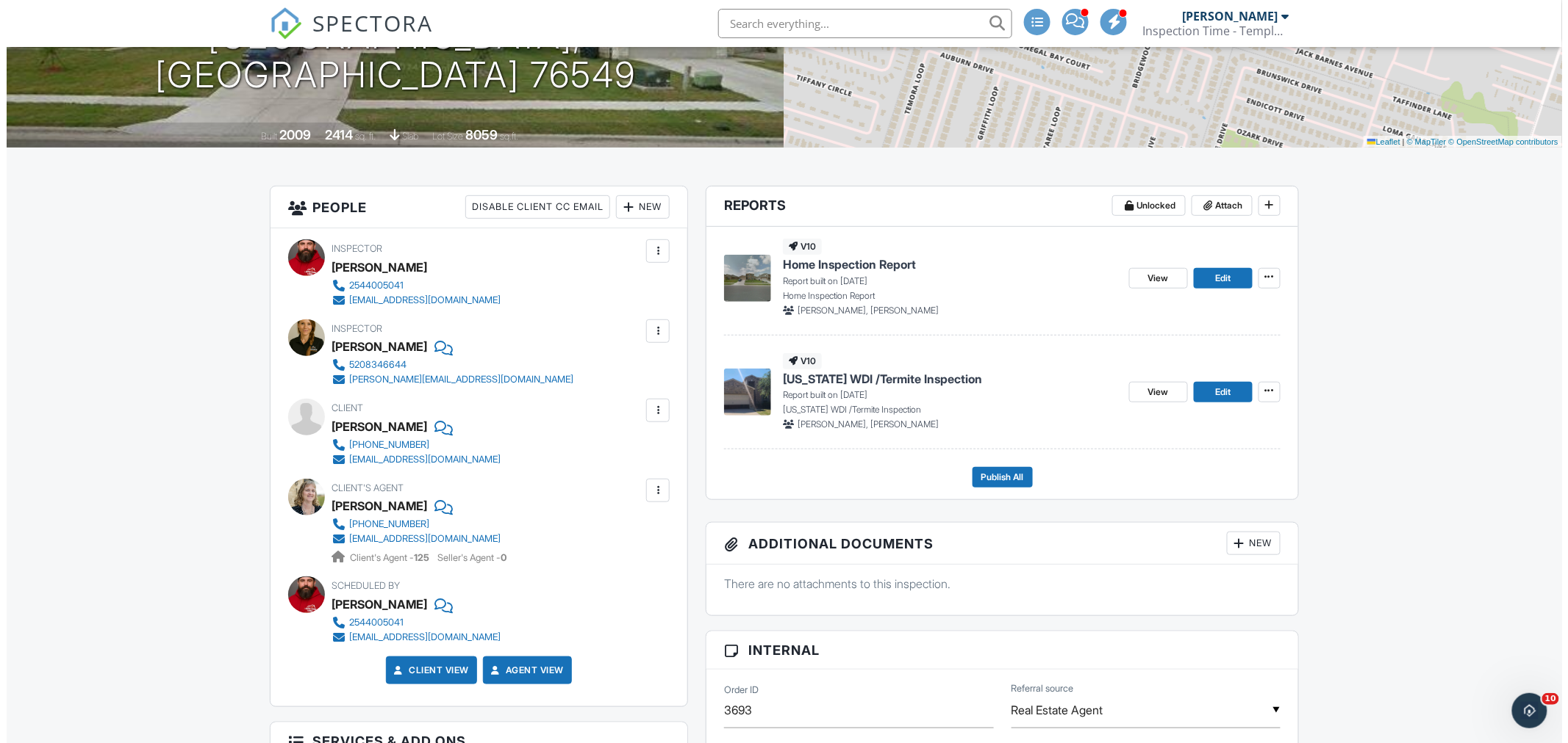
scroll to position [163, 0]
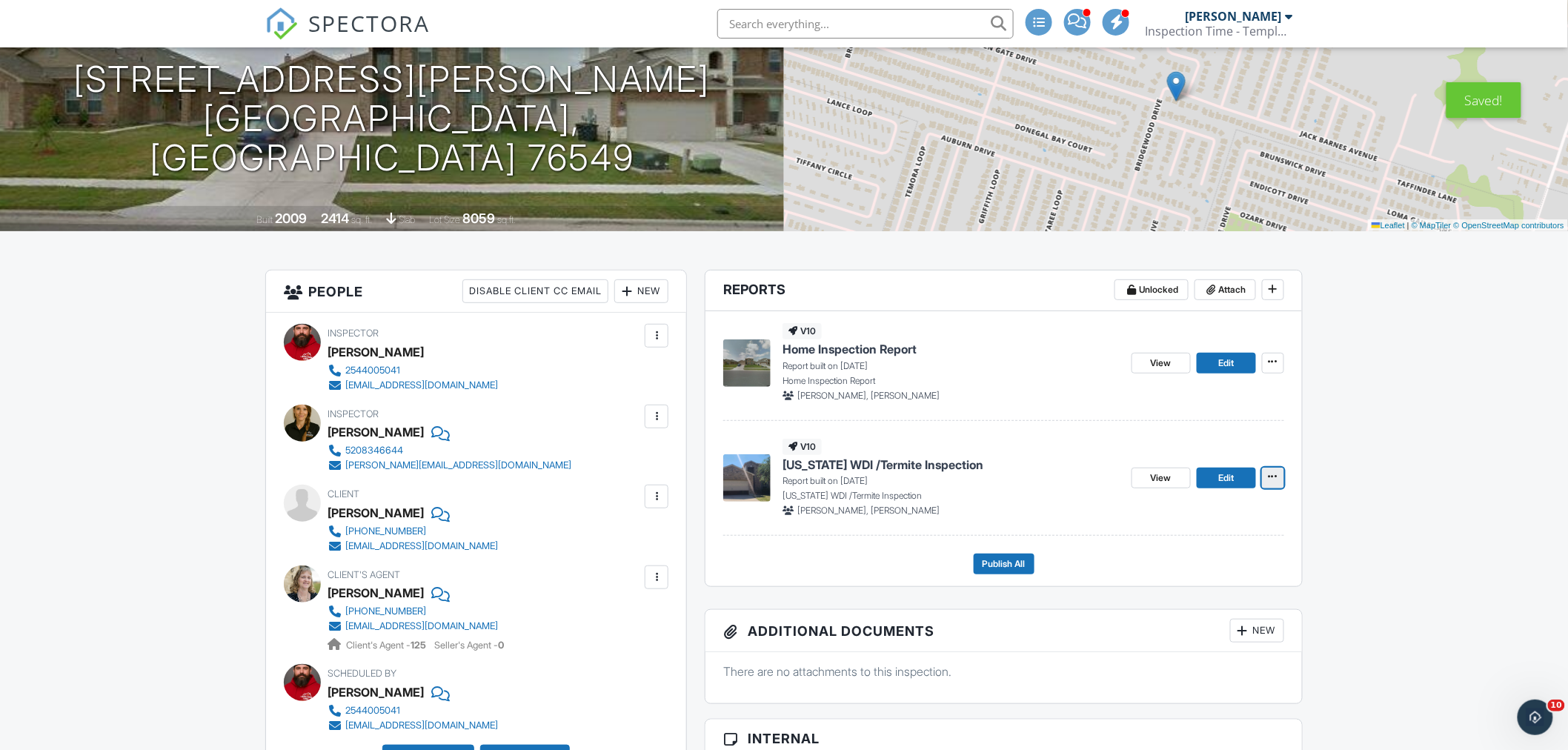
click at [1275, 475] on icon at bounding box center [1274, 477] width 9 height 11
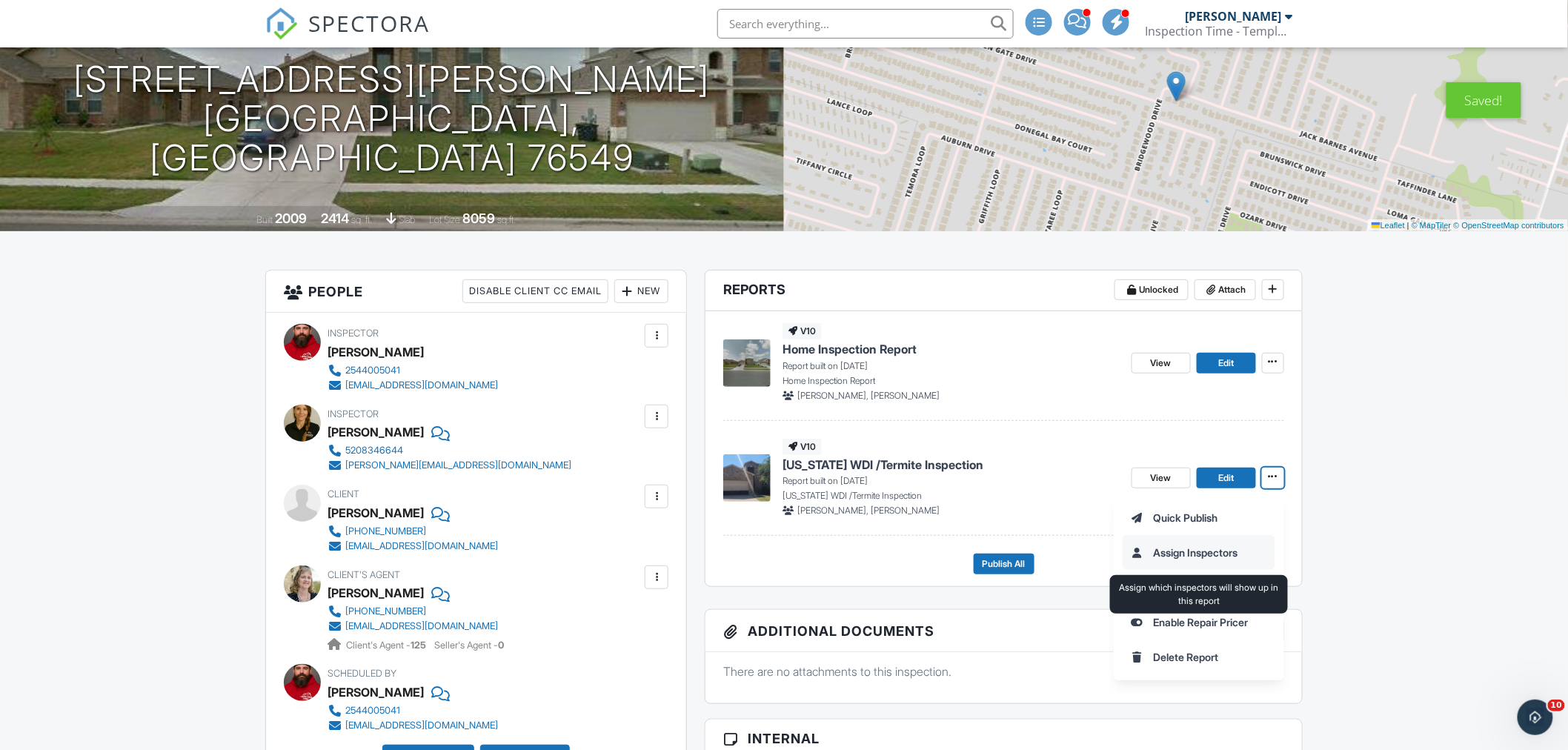
click at [1201, 546] on input "Assign Inspectors" at bounding box center [1199, 553] width 151 height 33
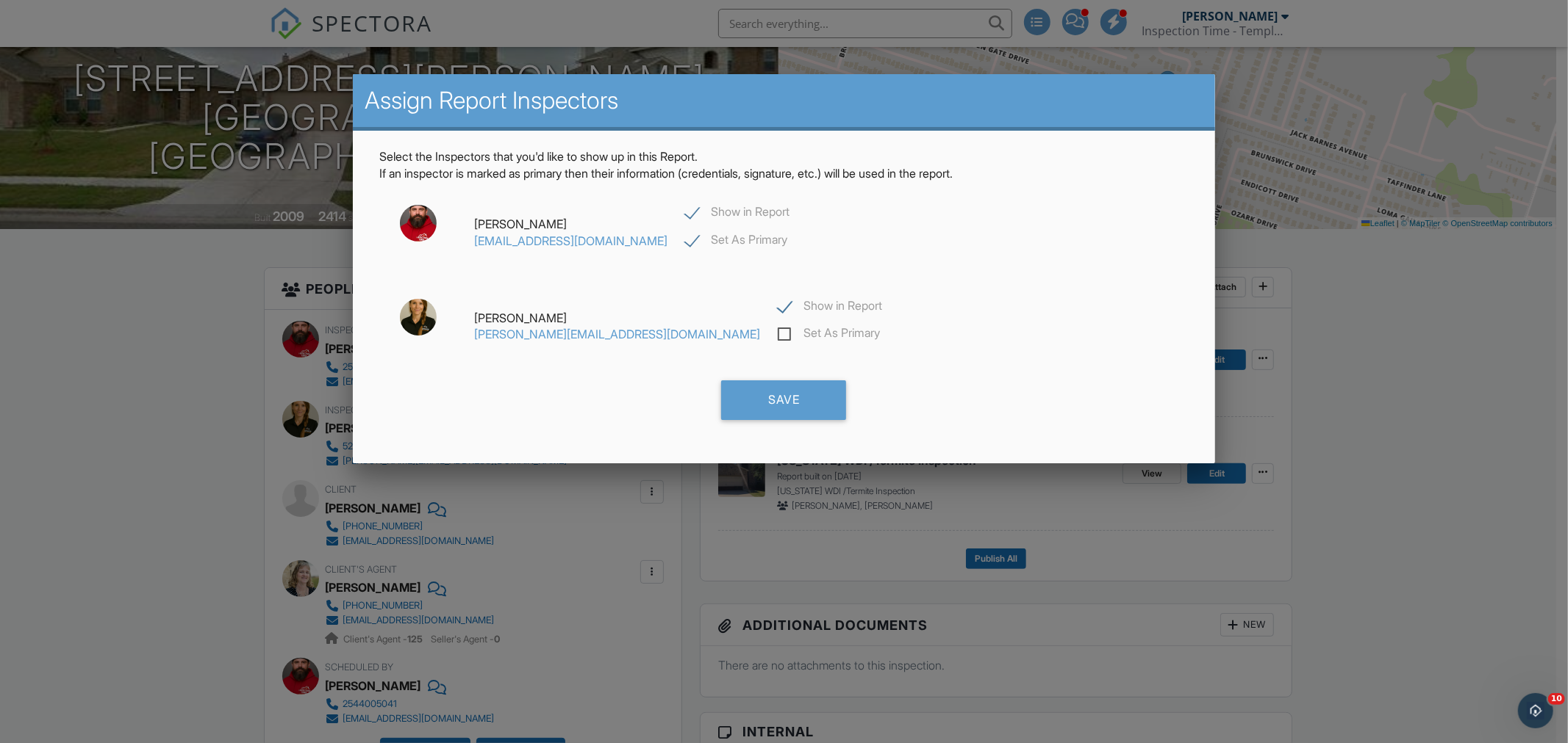
click at [777, 303] on label "Show in Report" at bounding box center [830, 307] width 105 height 18
checkbox input "false"
click at [789, 397] on div "Save" at bounding box center [783, 401] width 125 height 40
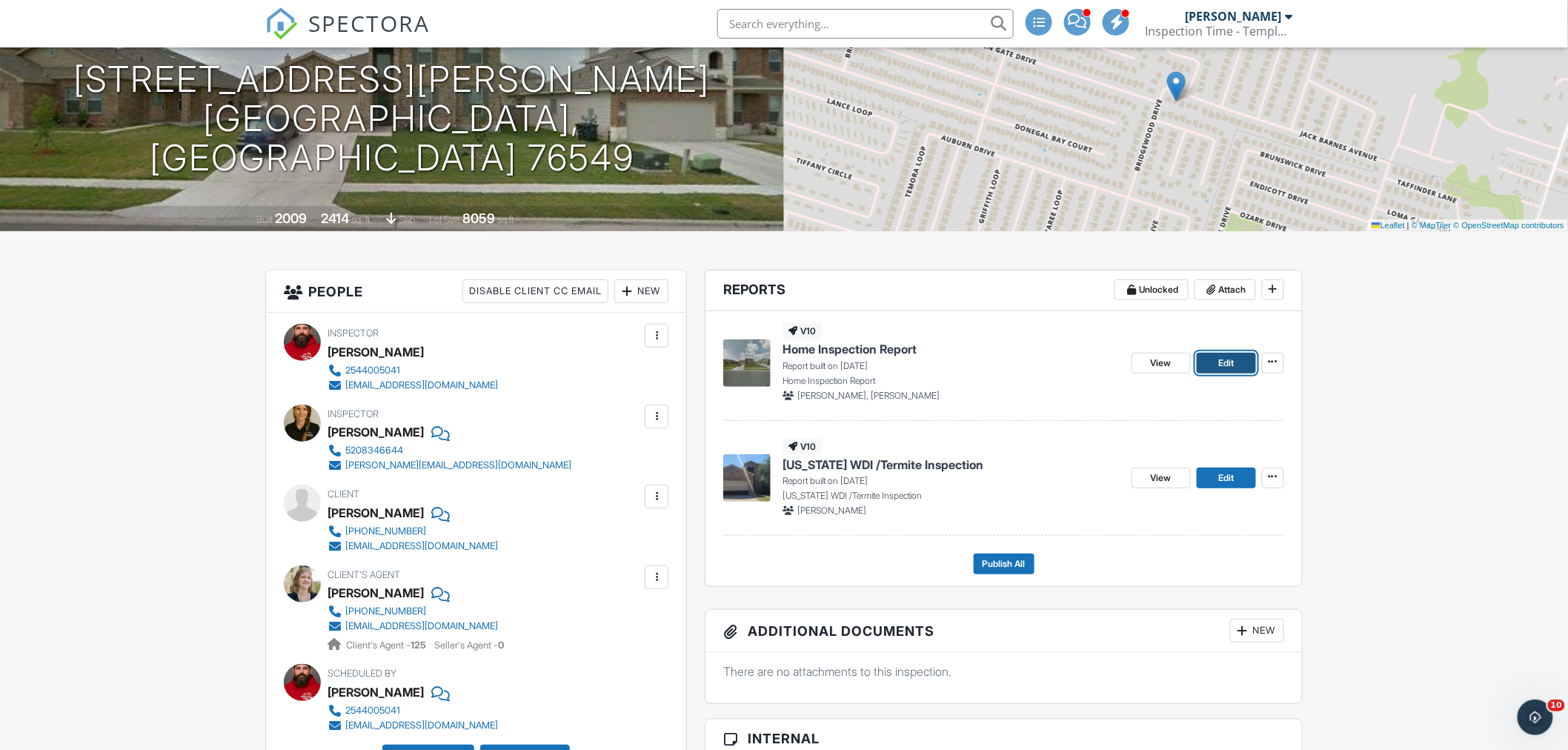
click at [1221, 360] on span "Edit" at bounding box center [1226, 363] width 16 height 15
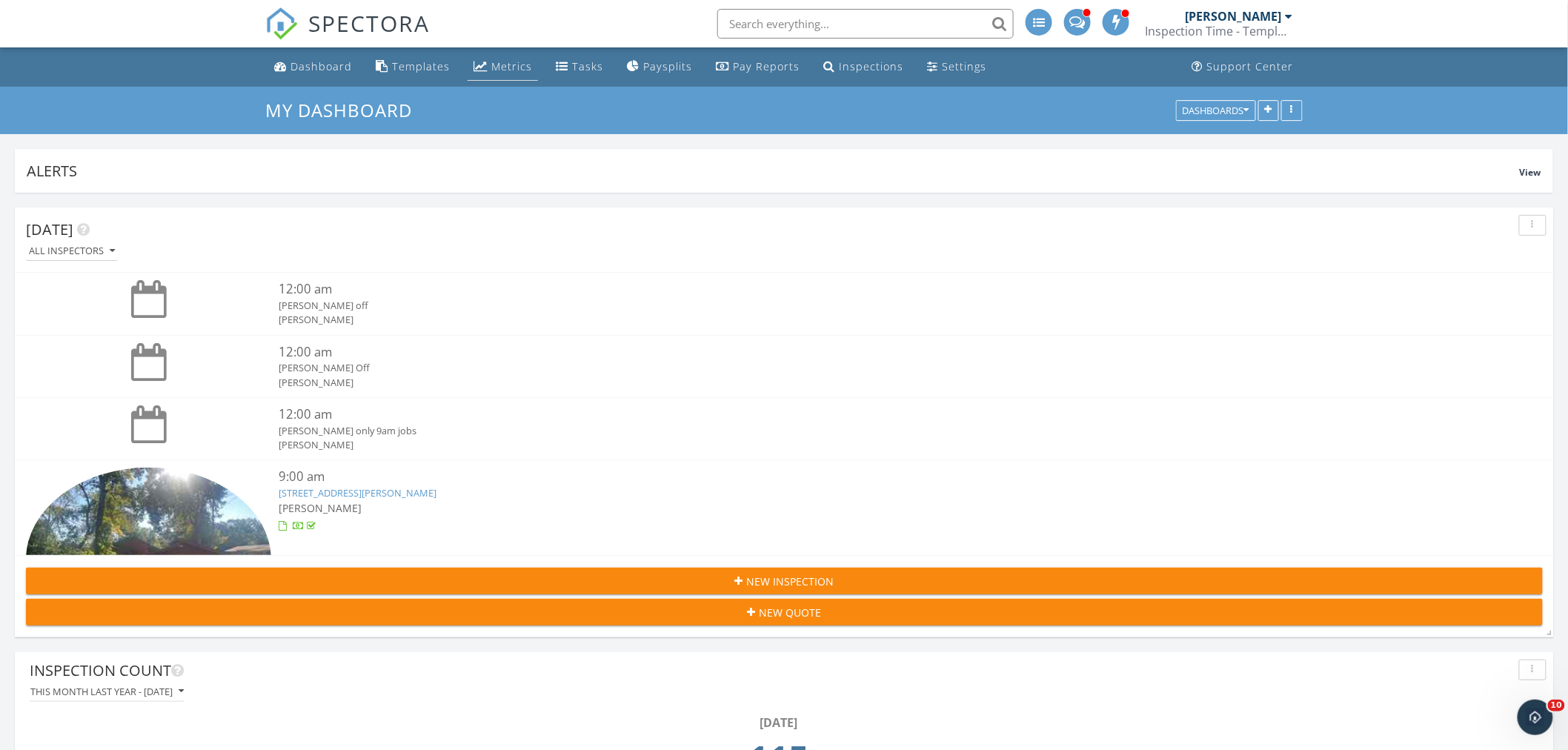
click at [493, 64] on div "Metrics" at bounding box center [512, 66] width 40 height 14
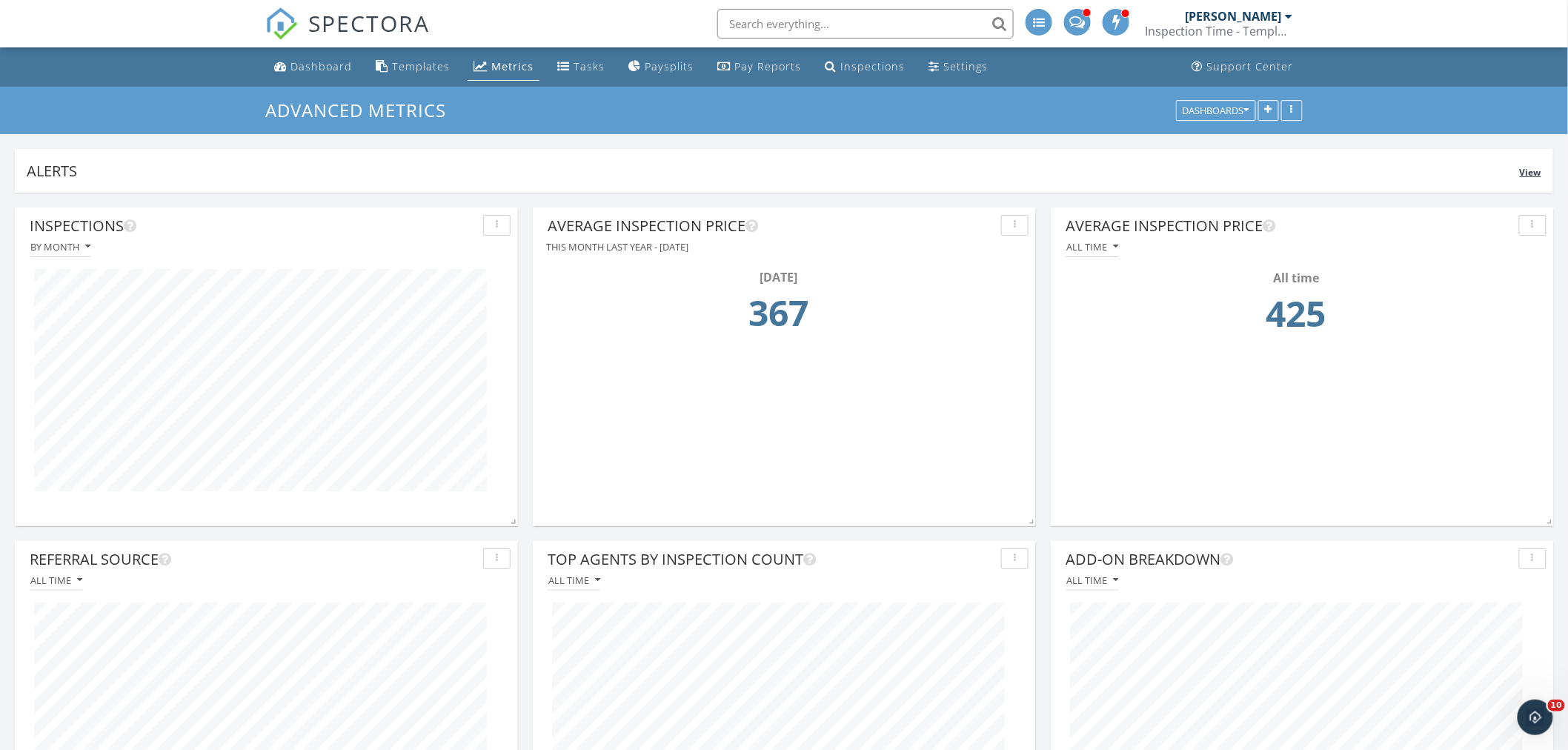
scroll to position [319, 503]
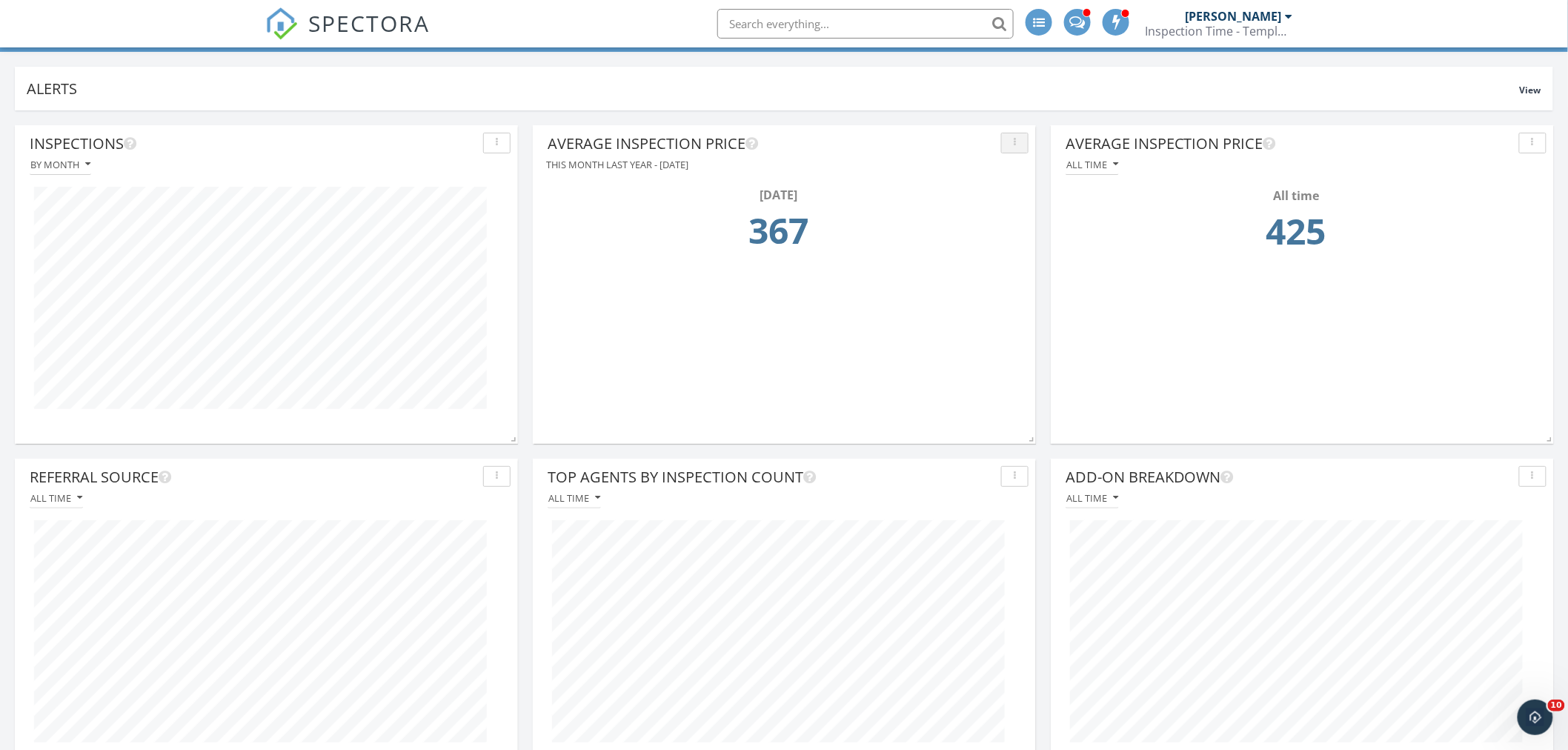
click at [1014, 142] on icon "button" at bounding box center [1015, 143] width 3 height 11
click at [744, 189] on div "[DATE]" at bounding box center [778, 195] width 453 height 18
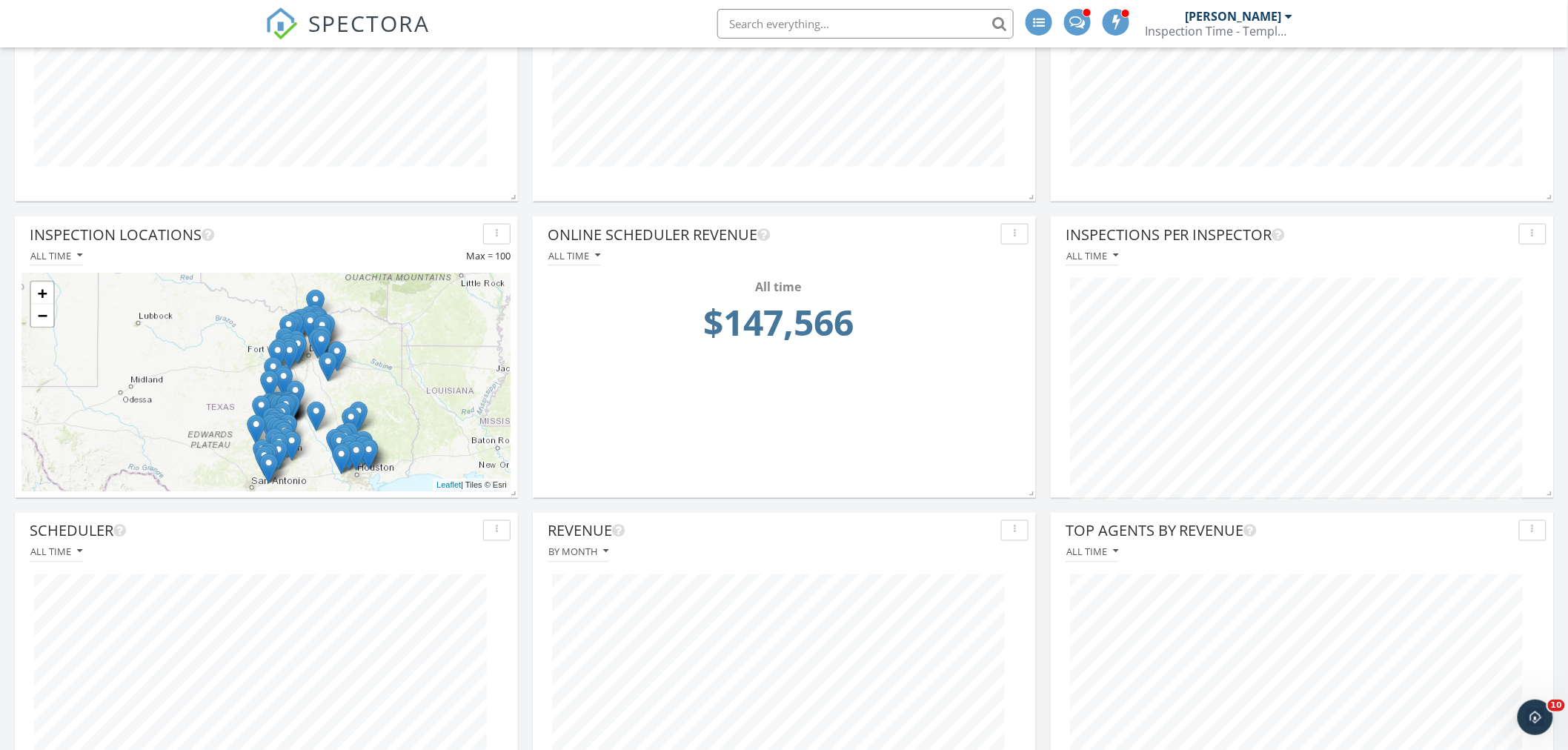
drag, startPoint x: 144, startPoint y: 375, endPoint x: 195, endPoint y: 394, distance: 54.4
click at [195, 394] on div "+ − Leaflet | Tiles © [PERSON_NAME]" at bounding box center [266, 382] width 489 height 218
